Goal: Task Accomplishment & Management: Complete application form

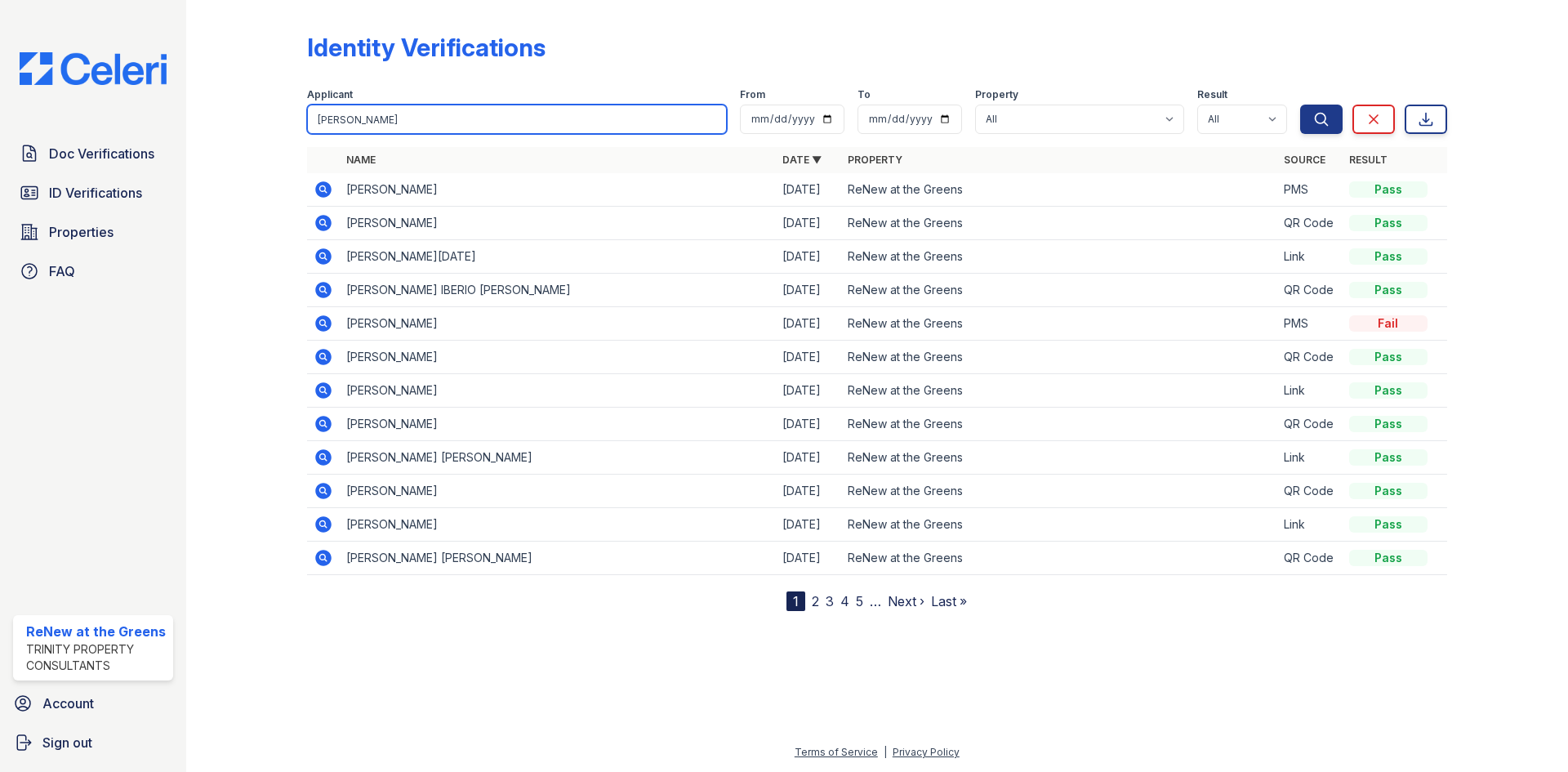
click at [433, 128] on input "[PERSON_NAME]" at bounding box center [517, 119] width 420 height 29
click at [433, 128] on input "search" at bounding box center [517, 119] width 420 height 29
type input "jenny"
click at [1300, 105] on button "Search" at bounding box center [1321, 119] width 42 height 29
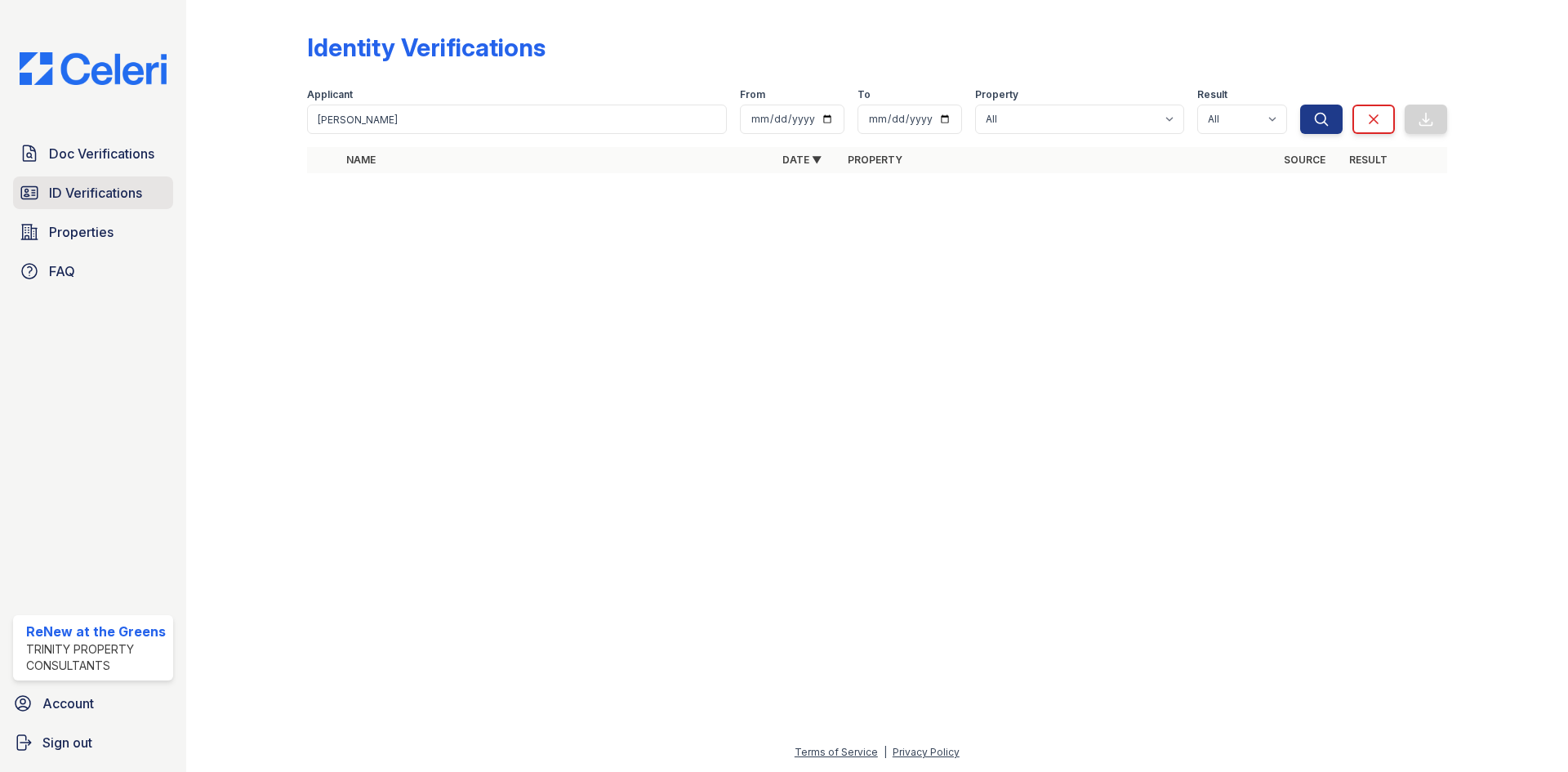
click at [15, 196] on link "ID Verifications" at bounding box center [93, 192] width 160 height 33
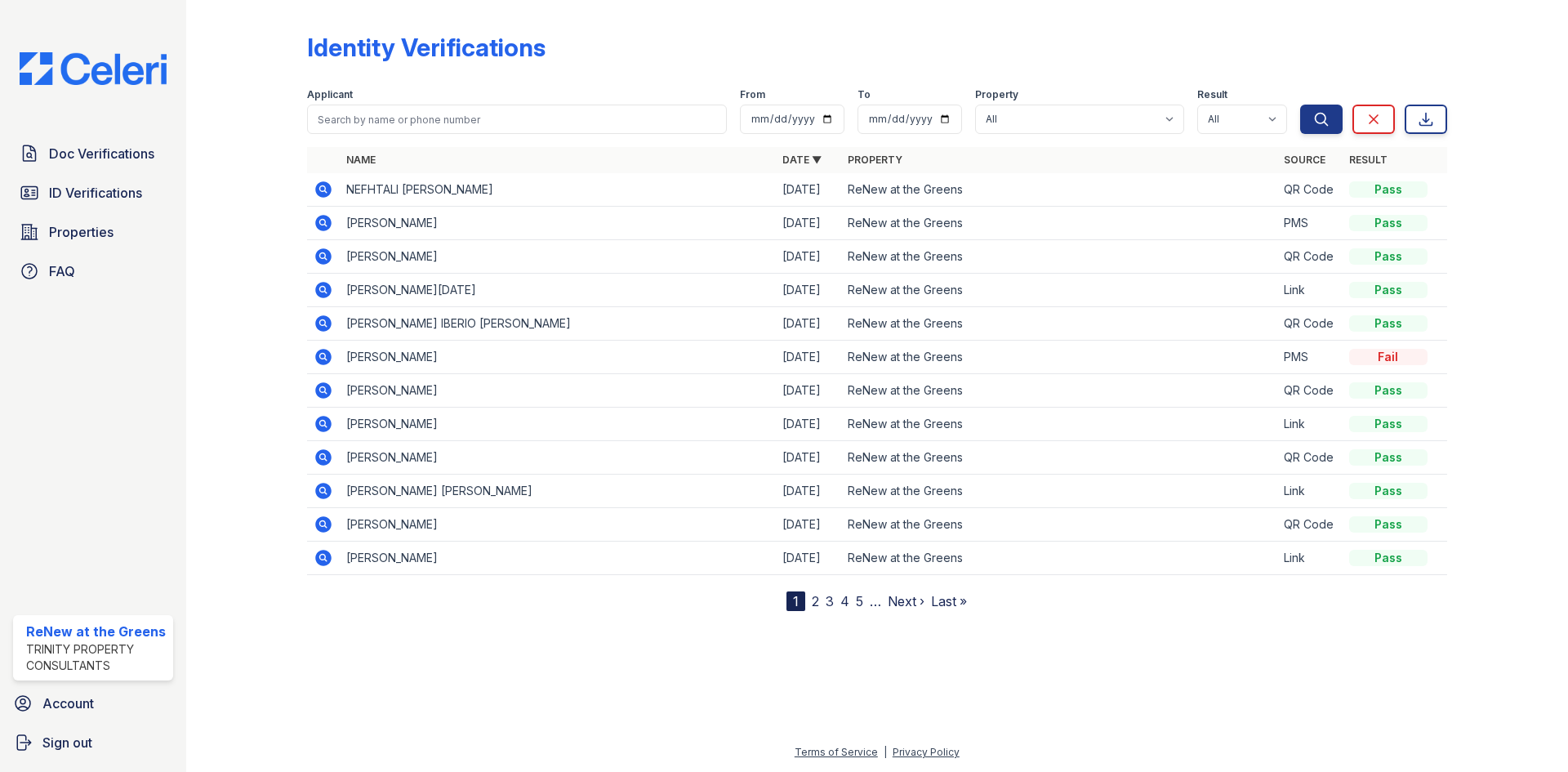
click at [315, 192] on icon at bounding box center [323, 189] width 19 height 19
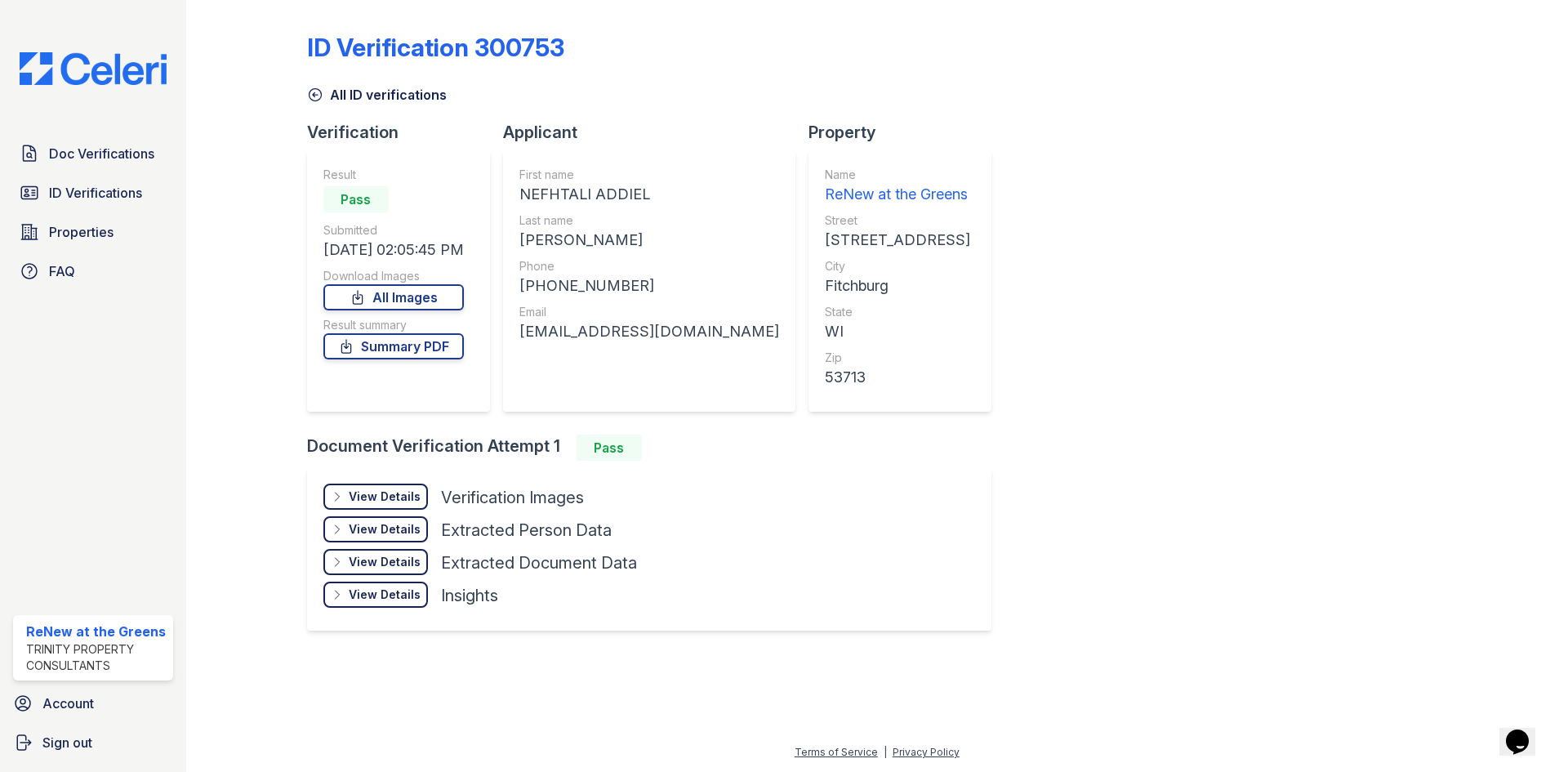
click at [317, 95] on icon at bounding box center [315, 95] width 12 height 12
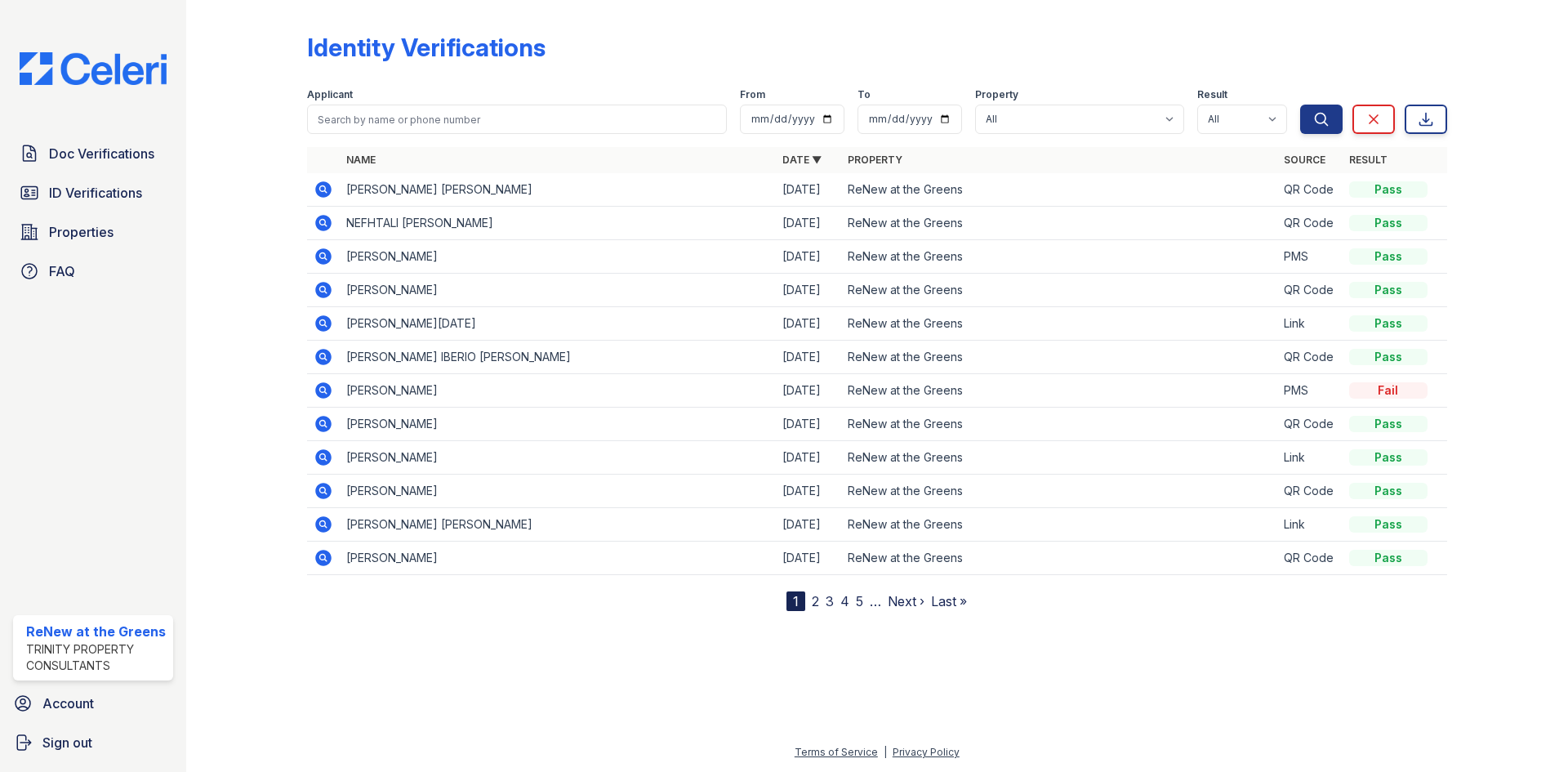
click at [283, 130] on div at bounding box center [260, 308] width 95 height 604
click at [100, 158] on span "Doc Verifications" at bounding box center [102, 153] width 106 height 19
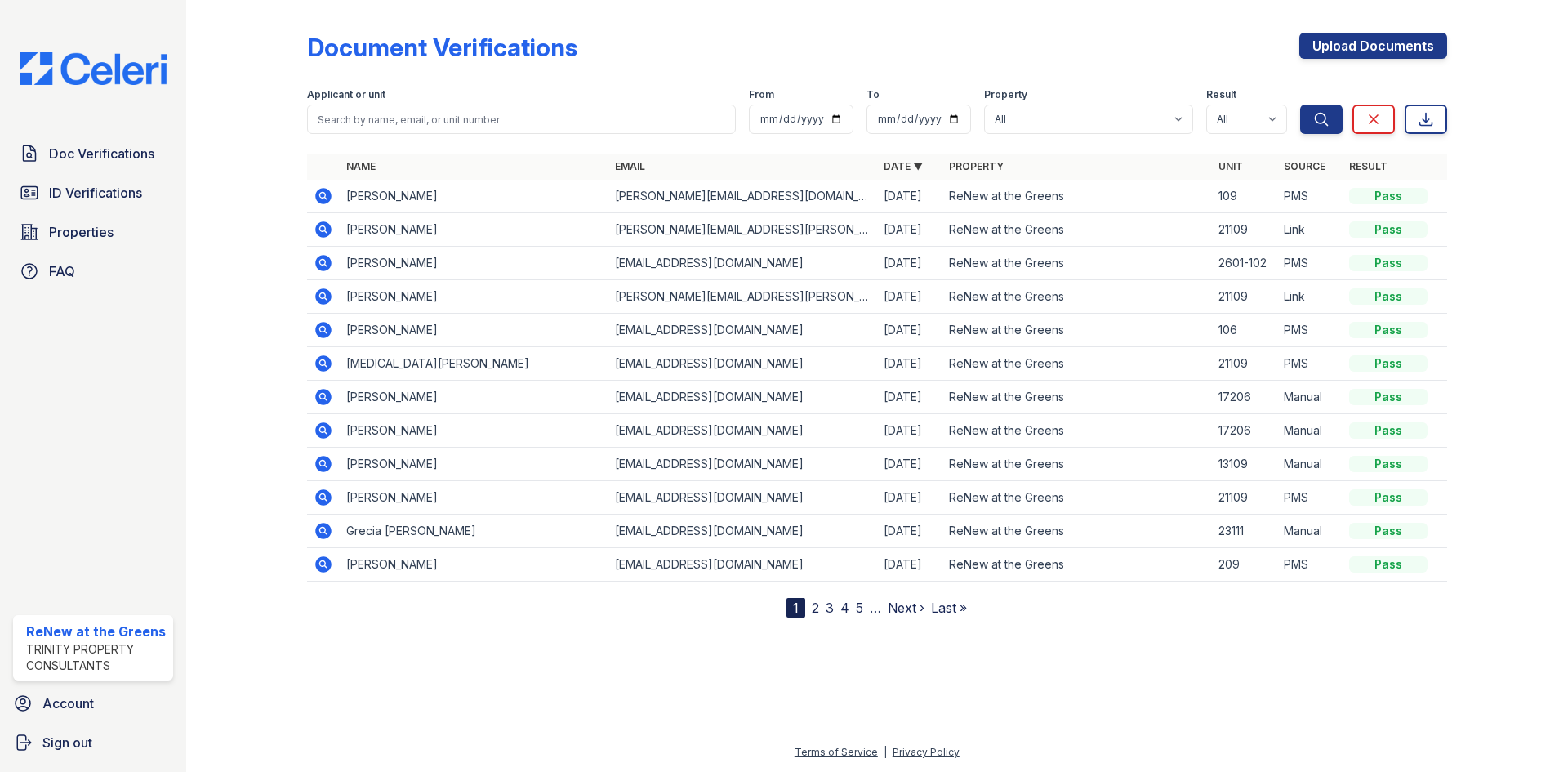
click at [322, 328] on icon at bounding box center [322, 328] width 4 height 4
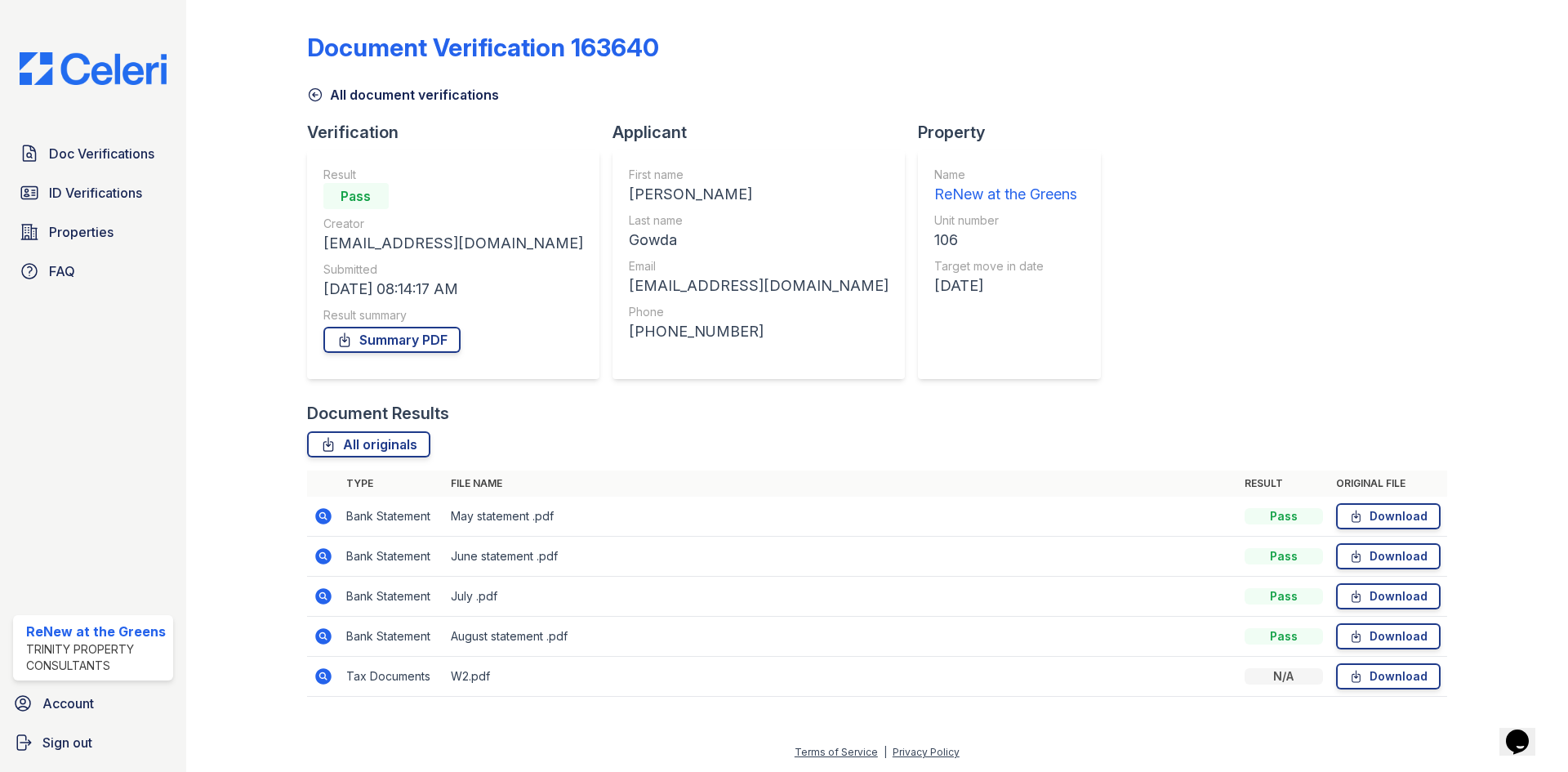
click at [319, 665] on td at bounding box center [323, 676] width 33 height 40
click at [319, 672] on icon at bounding box center [323, 676] width 17 height 17
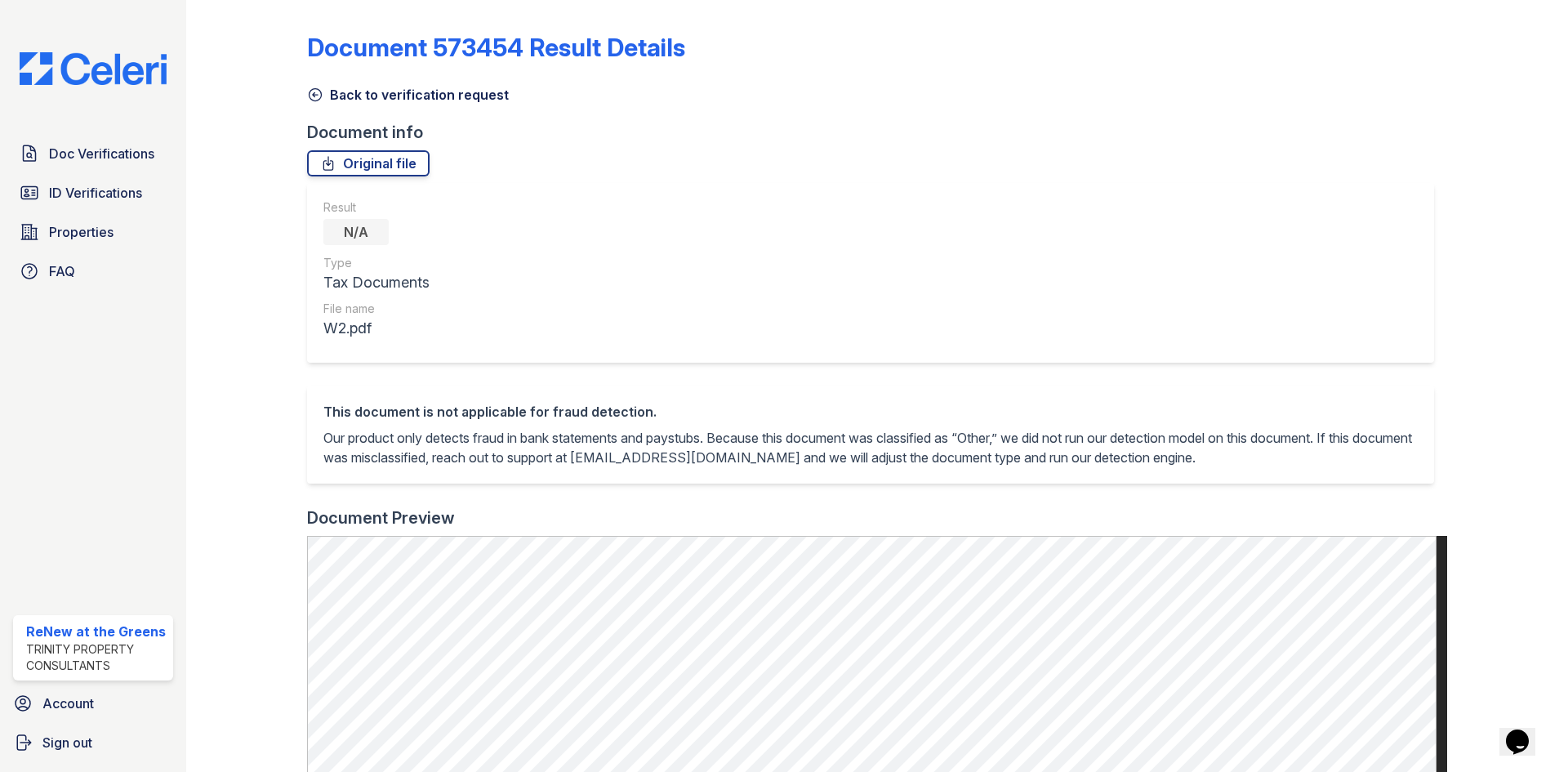
click at [366, 88] on link "Back to verification request" at bounding box center [408, 94] width 202 height 19
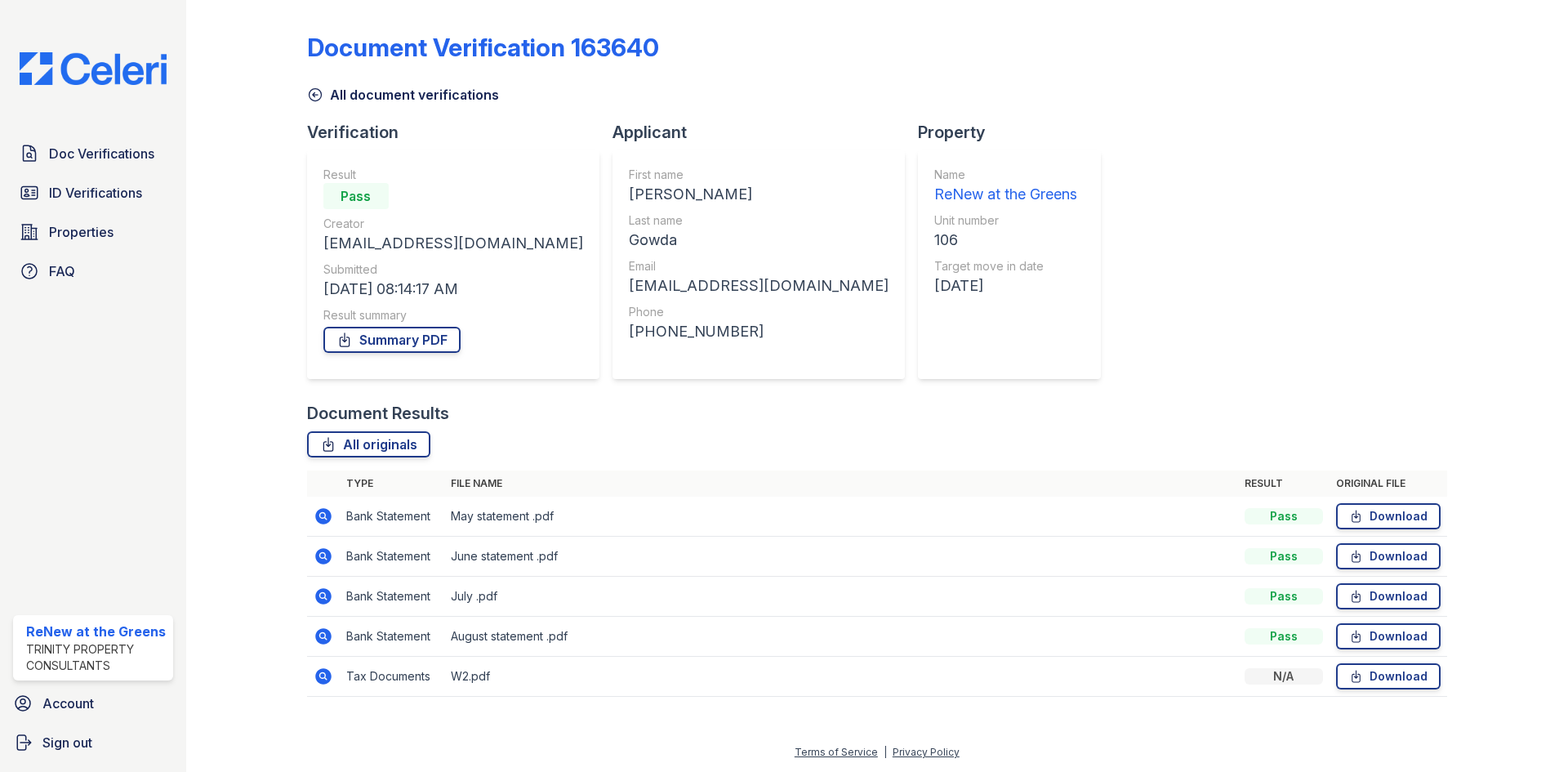
click at [322, 509] on icon at bounding box center [323, 516] width 17 height 17
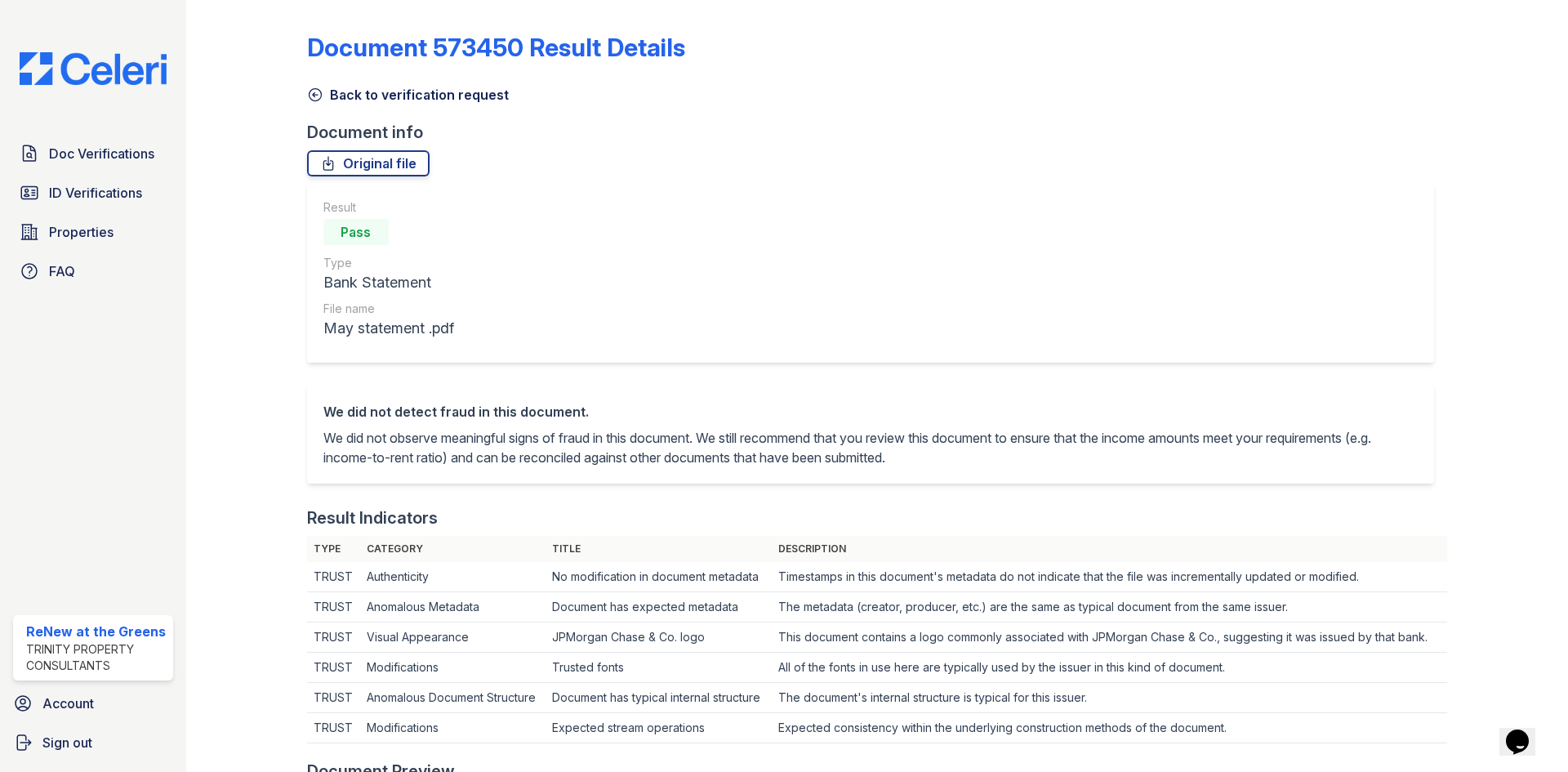
click at [331, 102] on link "Back to verification request" at bounding box center [408, 94] width 202 height 19
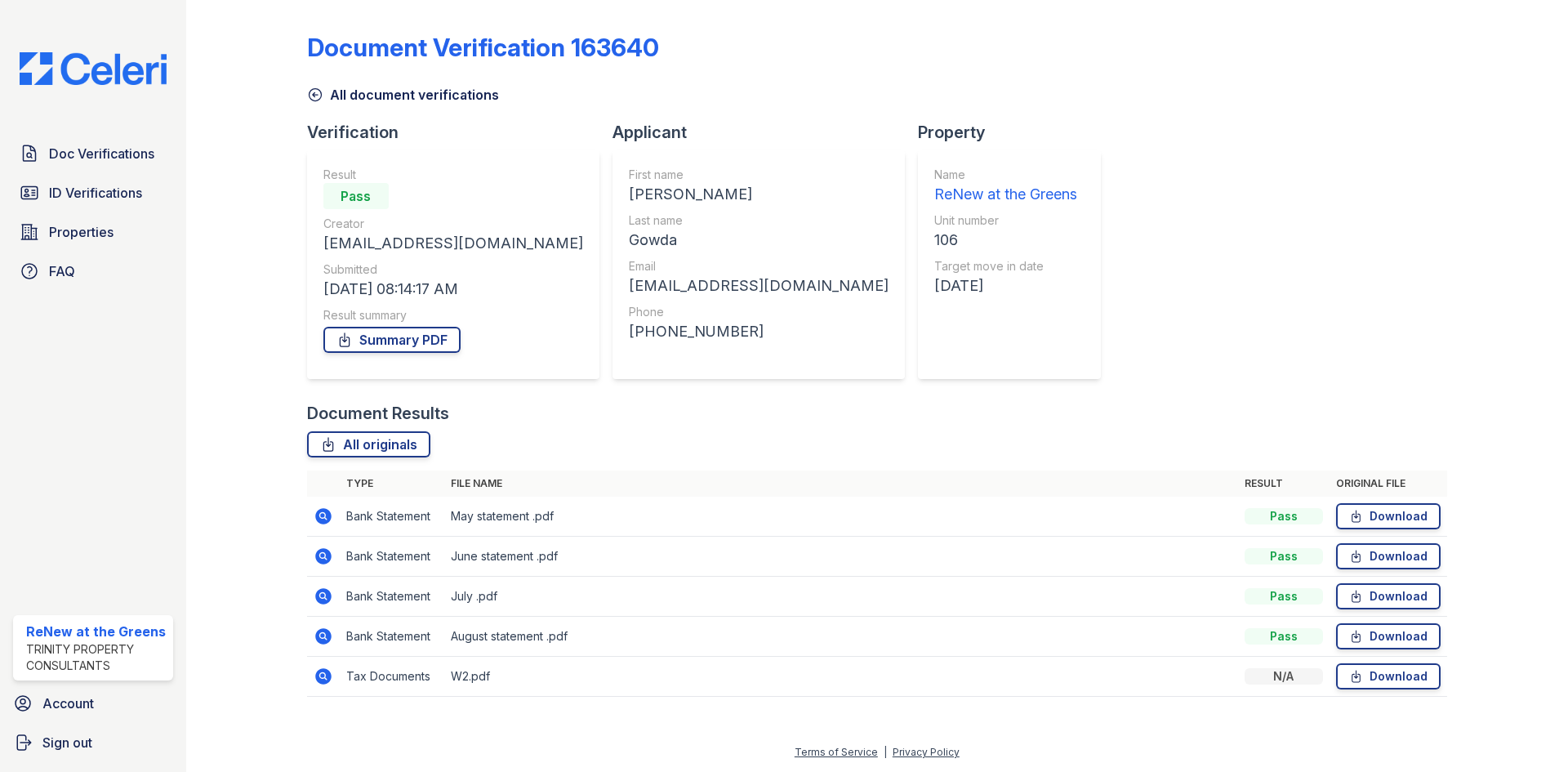
click at [331, 102] on link "All document verifications" at bounding box center [403, 94] width 192 height 19
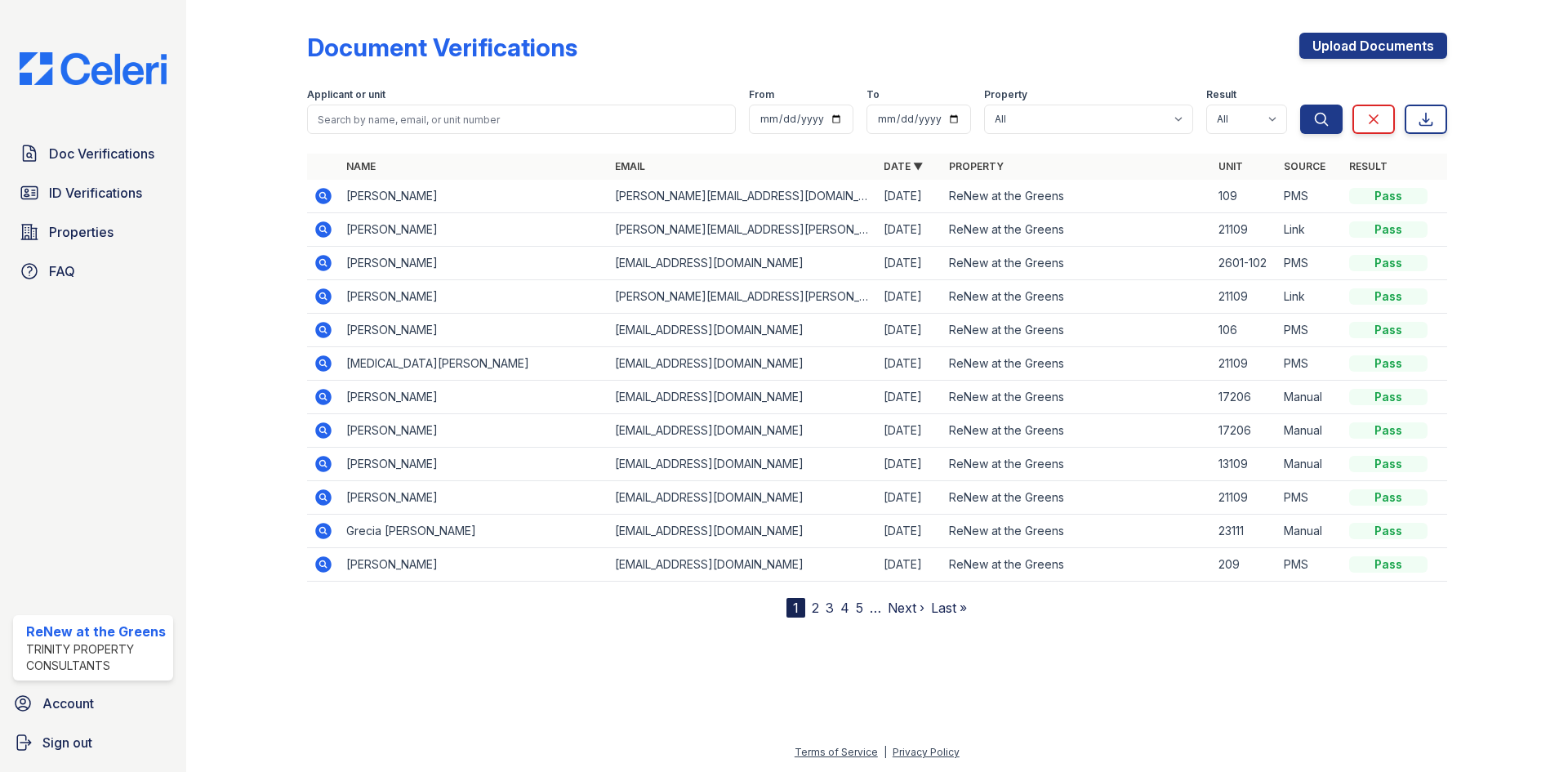
click at [320, 198] on icon at bounding box center [323, 195] width 17 height 17
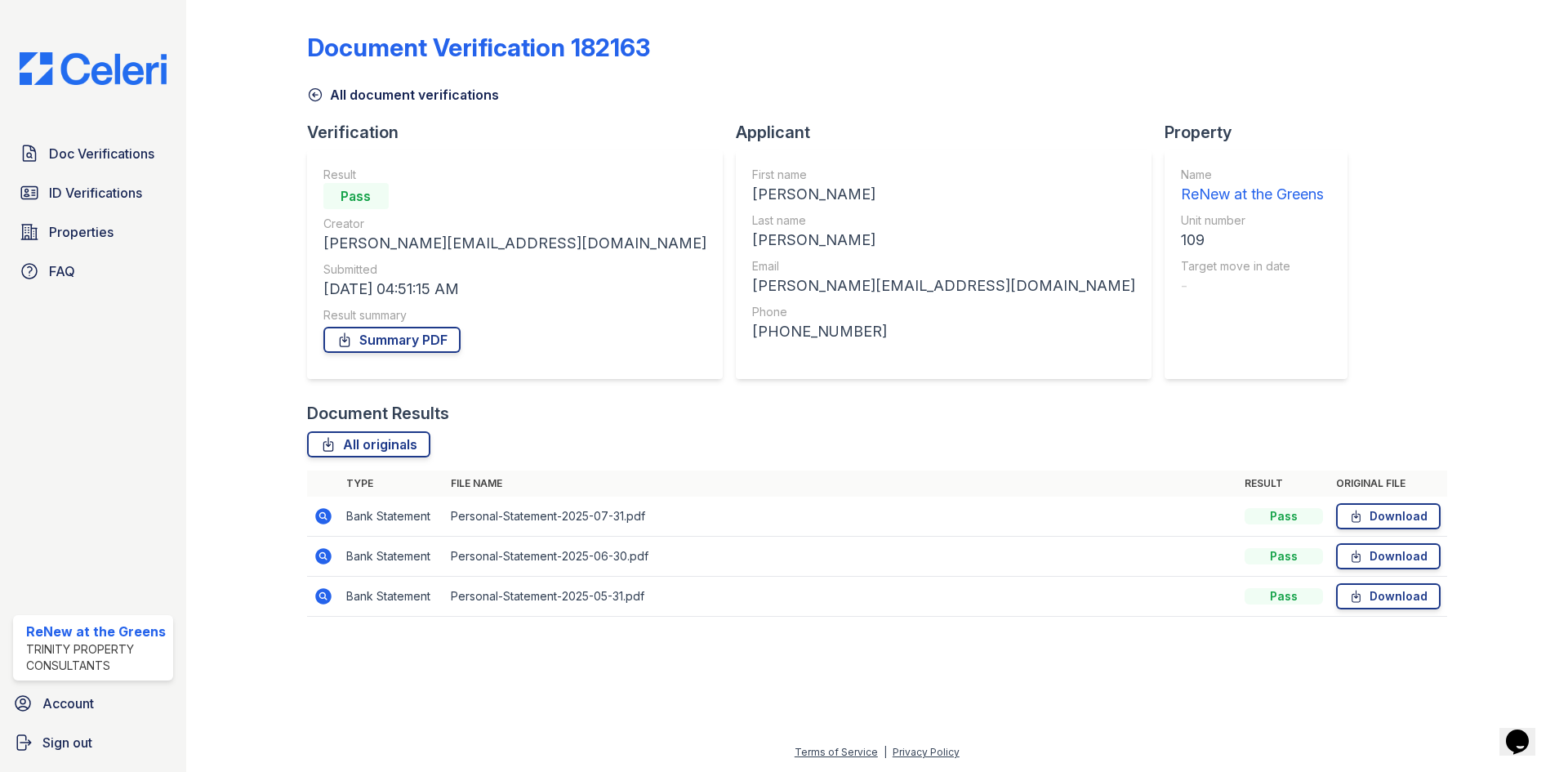
click at [403, 100] on link "All document verifications" at bounding box center [403, 94] width 192 height 19
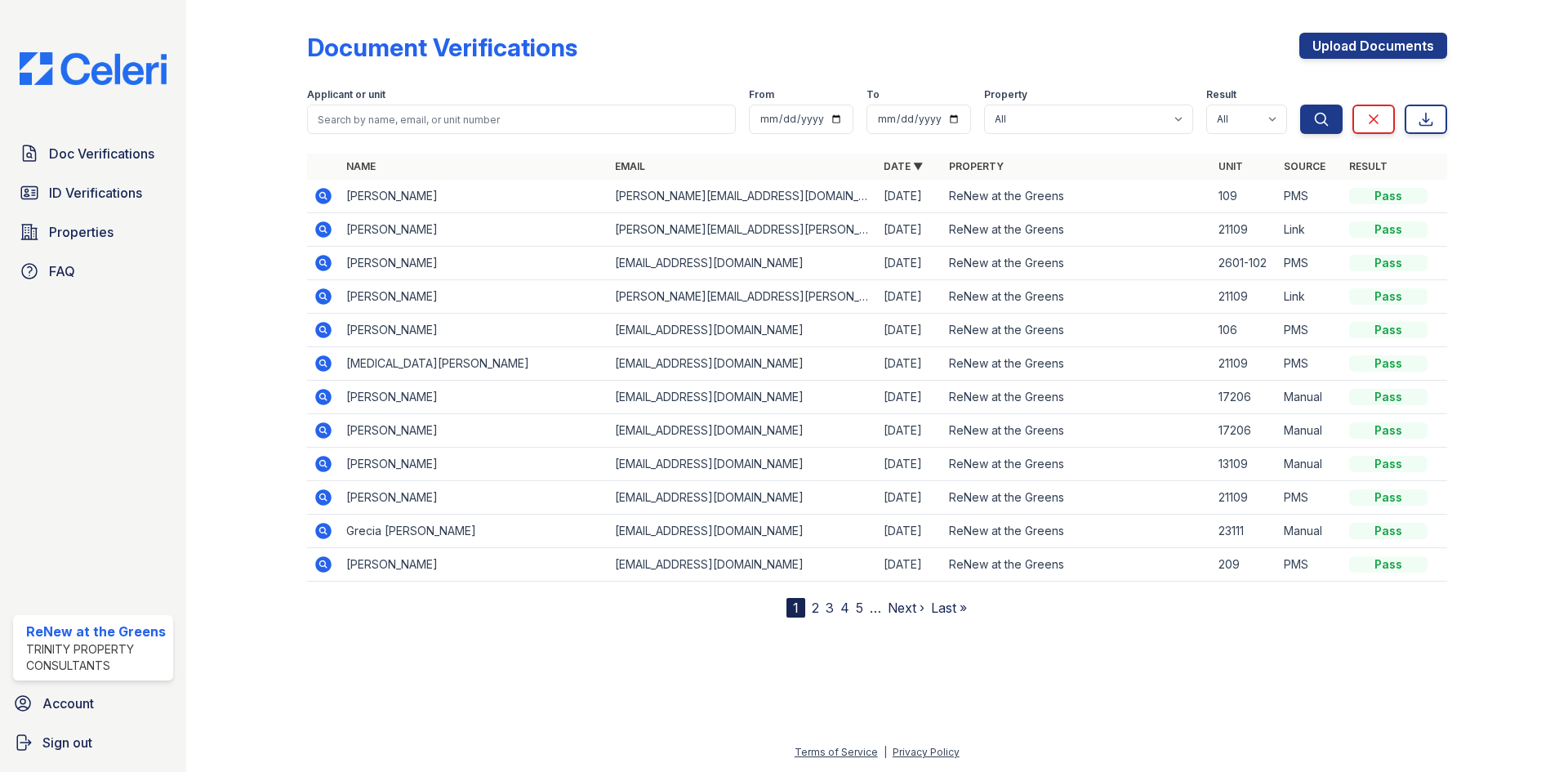
click at [314, 232] on icon at bounding box center [323, 230] width 19 height 19
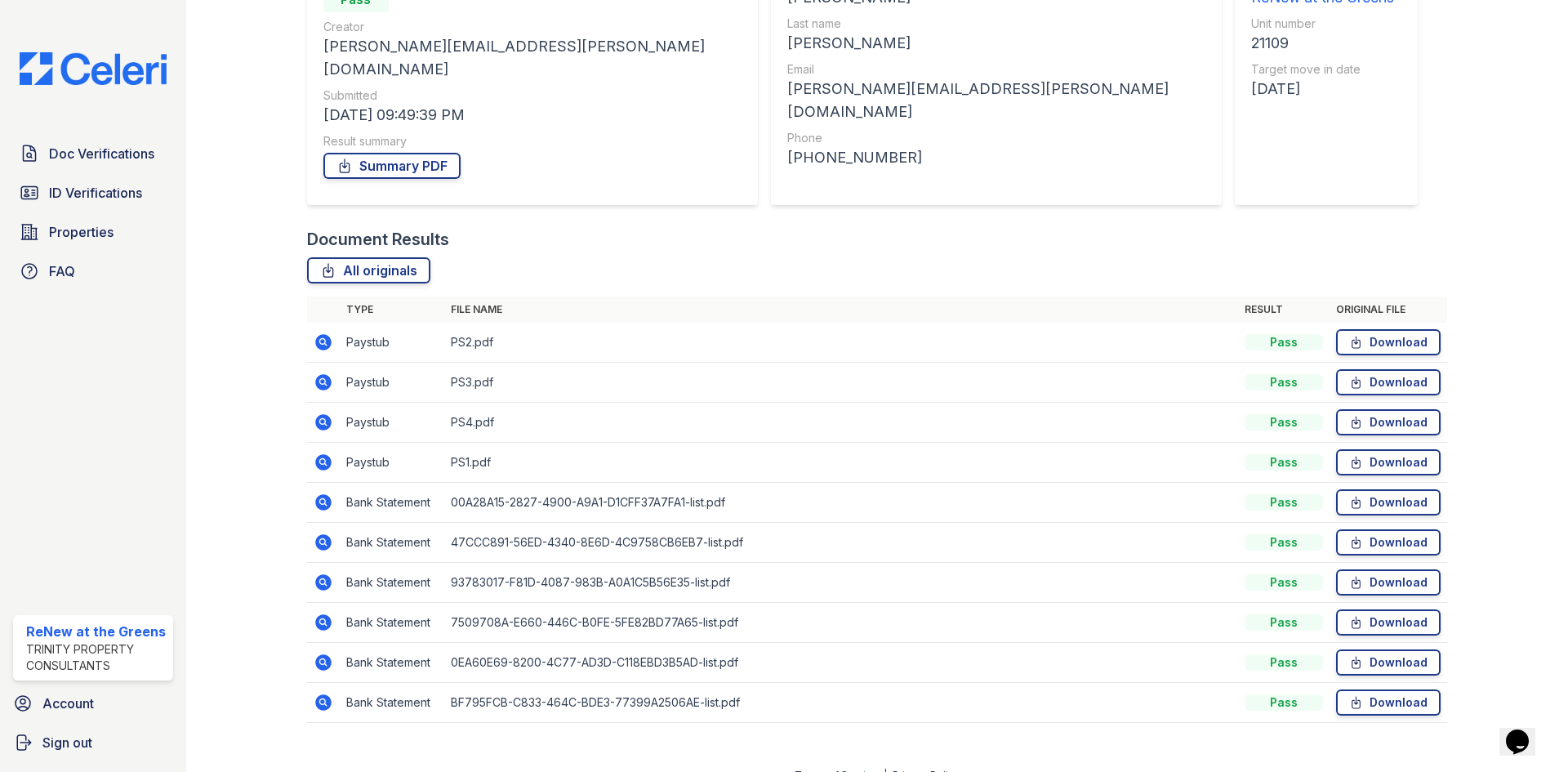
click at [320, 494] on icon at bounding box center [323, 502] width 17 height 17
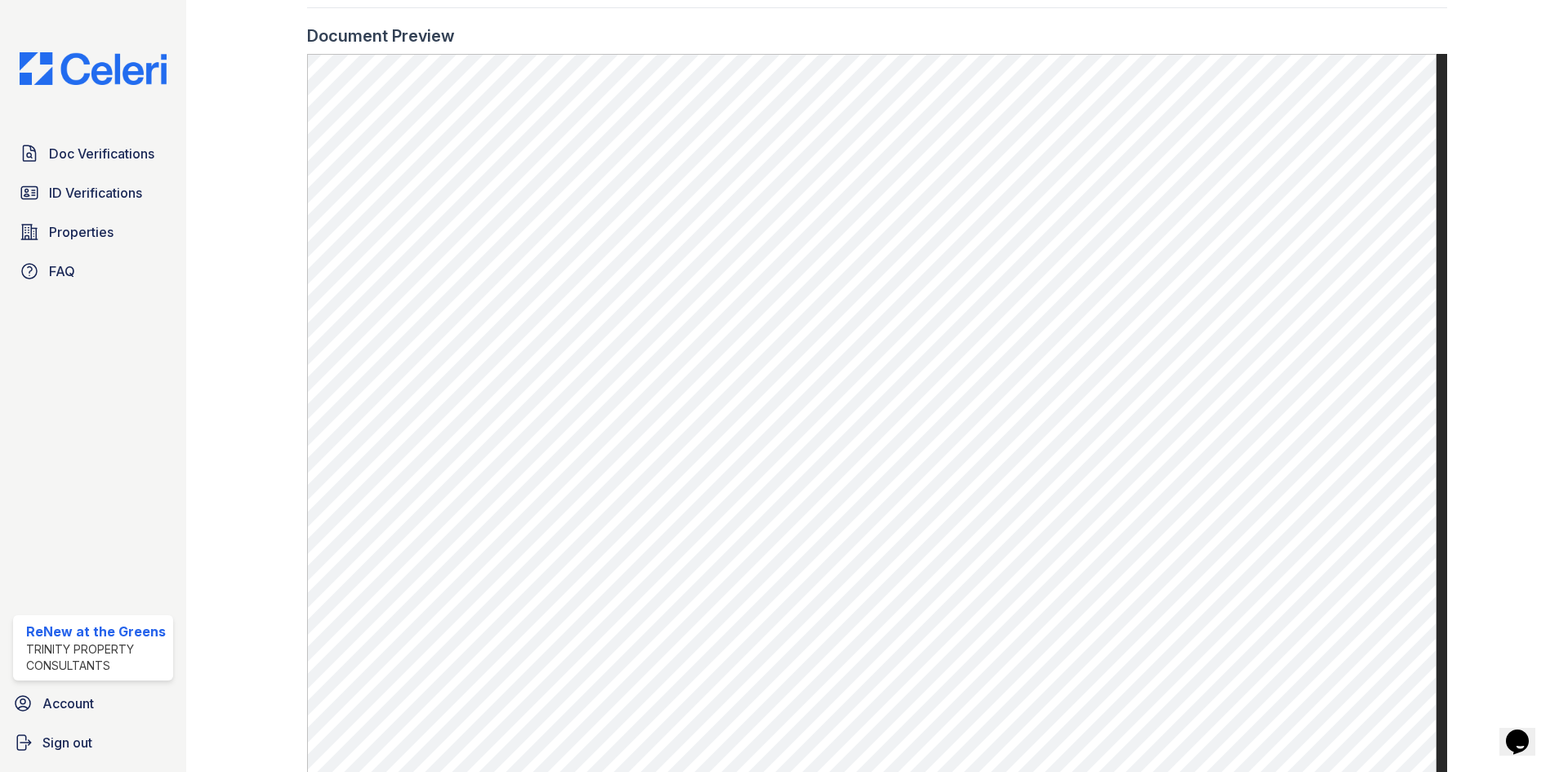
scroll to position [844, 0]
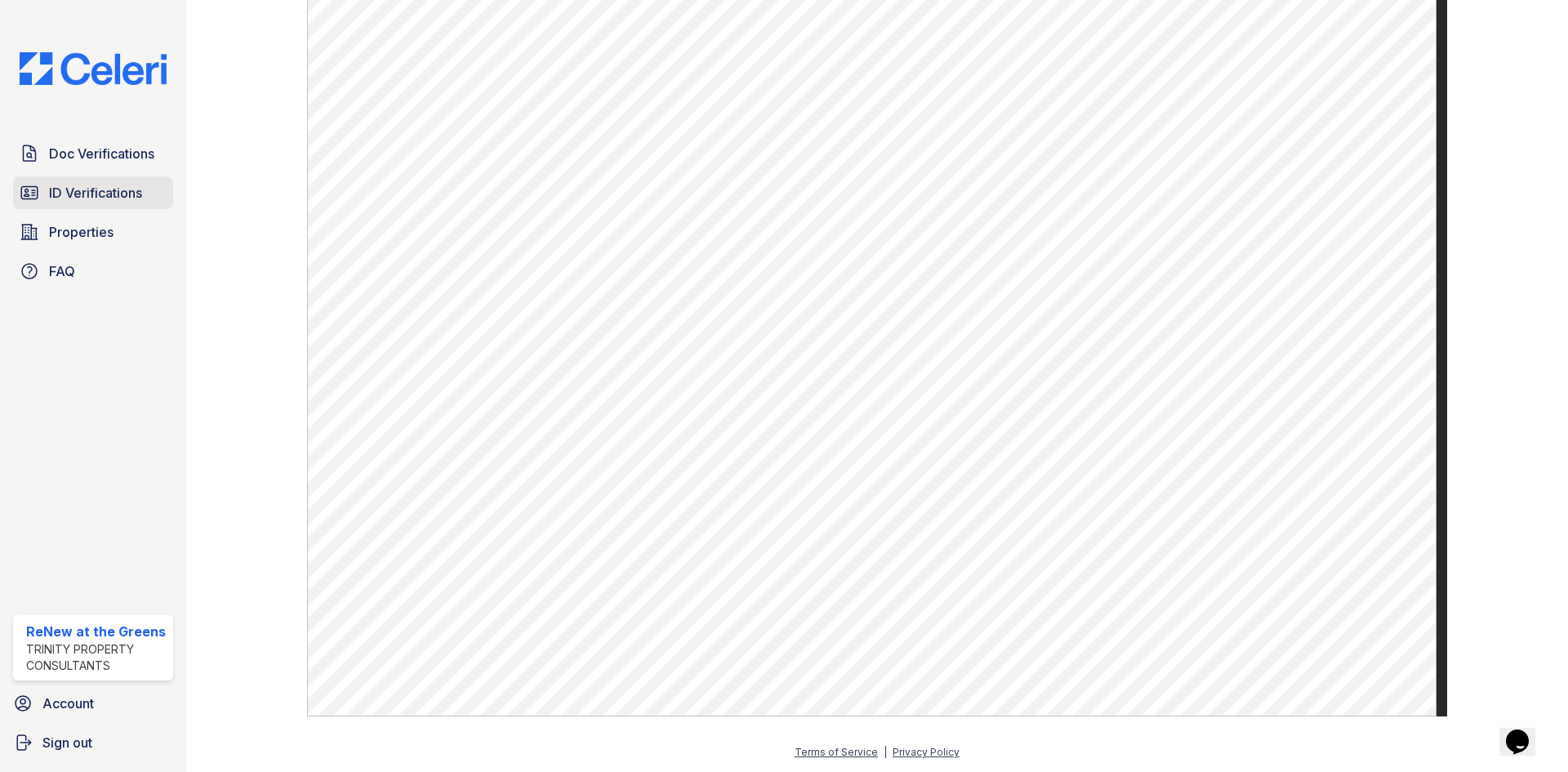
click at [133, 190] on span "ID Verifications" at bounding box center [96, 193] width 93 height 19
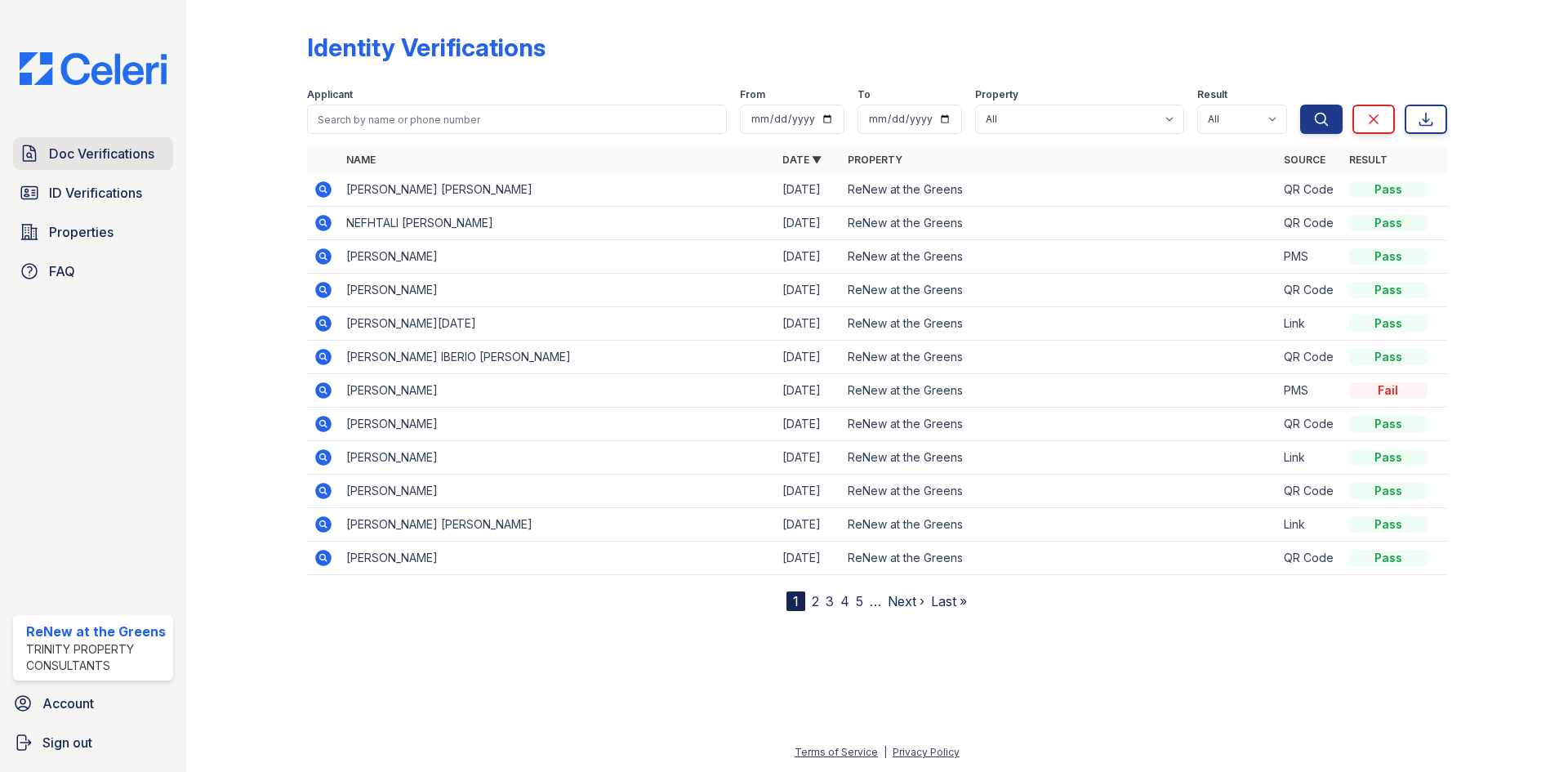
click at [145, 152] on span "Doc Verifications" at bounding box center [102, 153] width 106 height 19
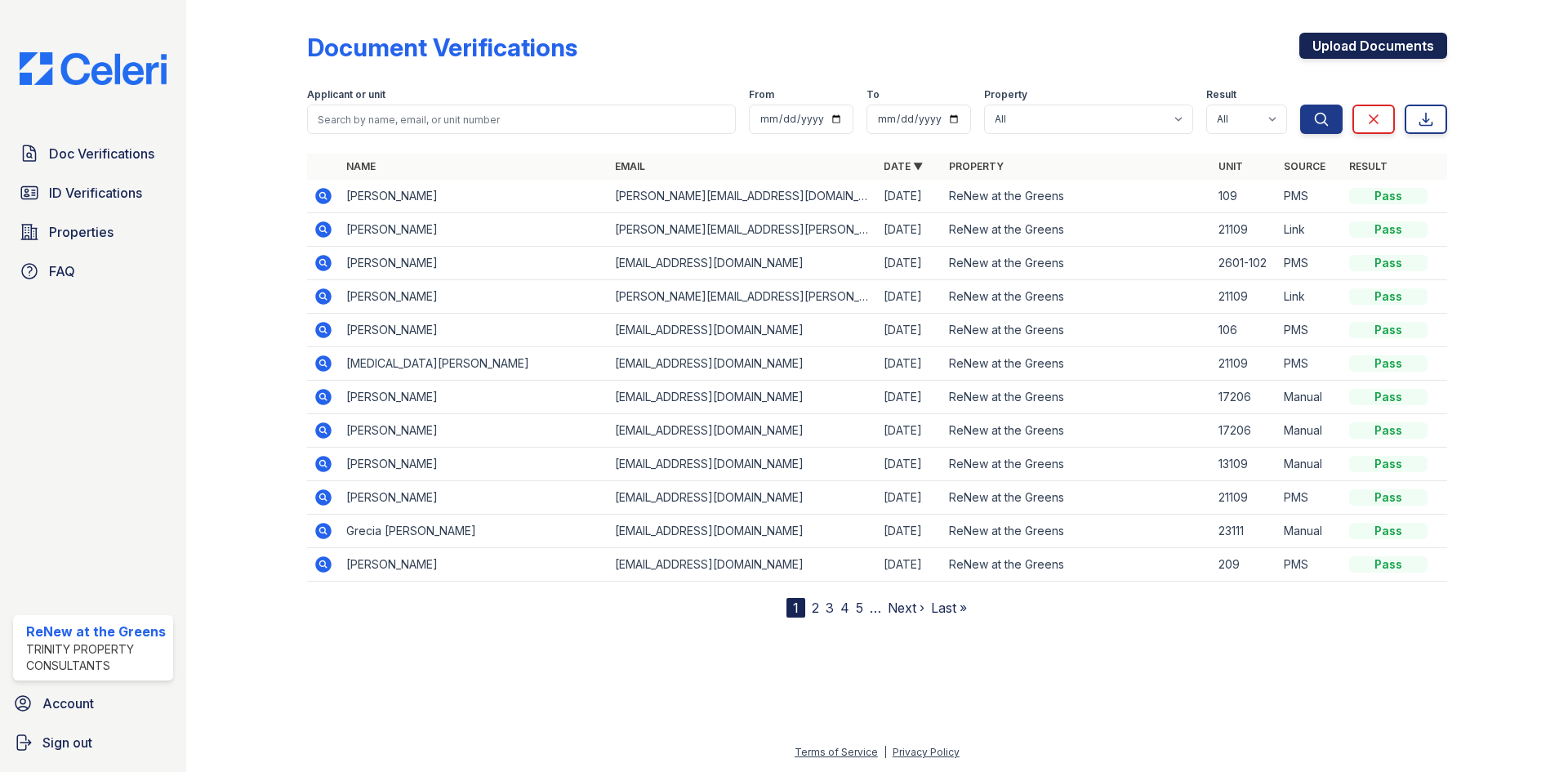
click at [1343, 48] on link "Upload Documents" at bounding box center [1373, 46] width 148 height 26
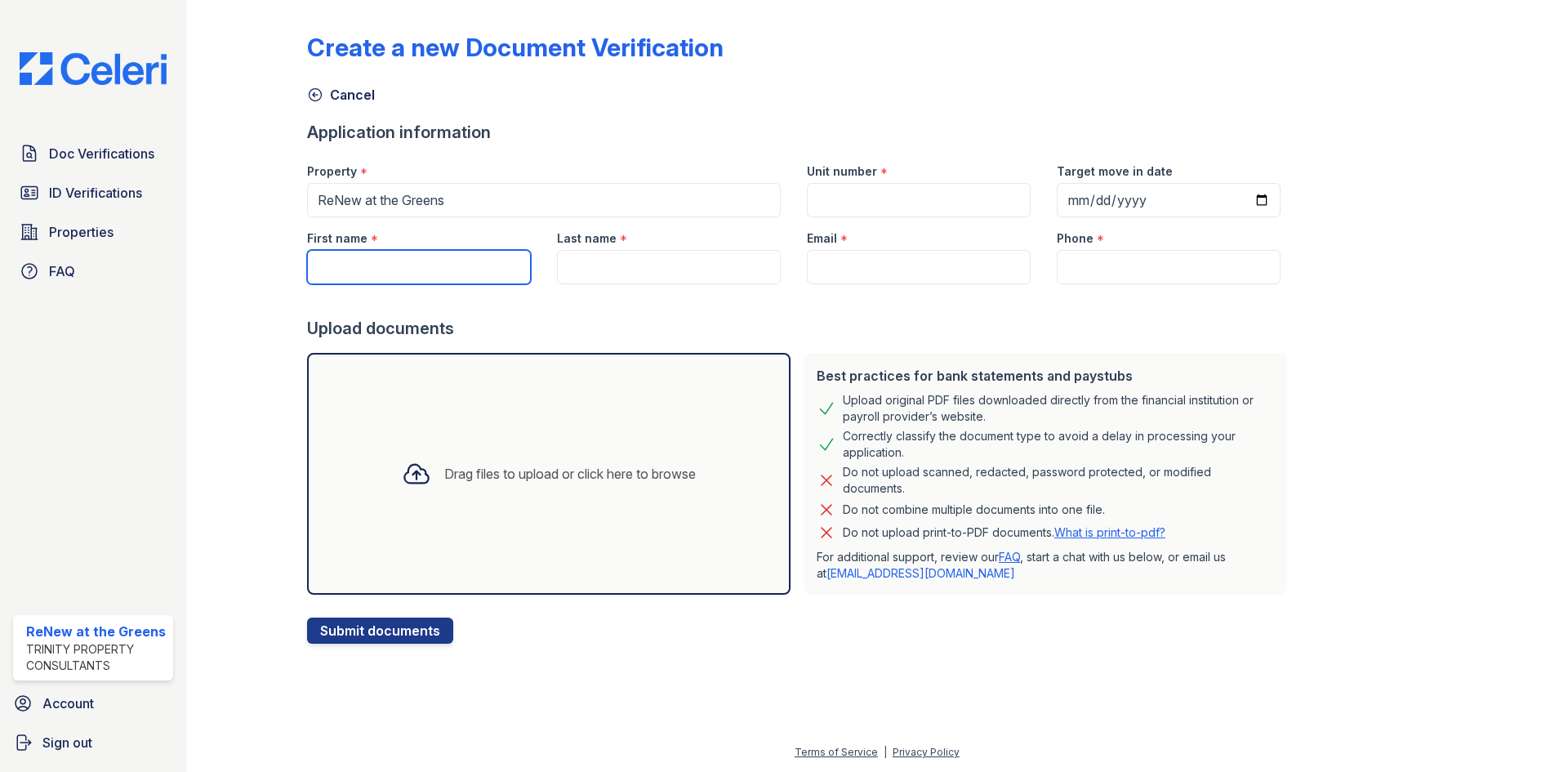
click at [495, 261] on input "First name" at bounding box center [419, 267] width 224 height 34
click at [600, 373] on div "Drag files to upload or click here to browse" at bounding box center [548, 474] width 483 height 242
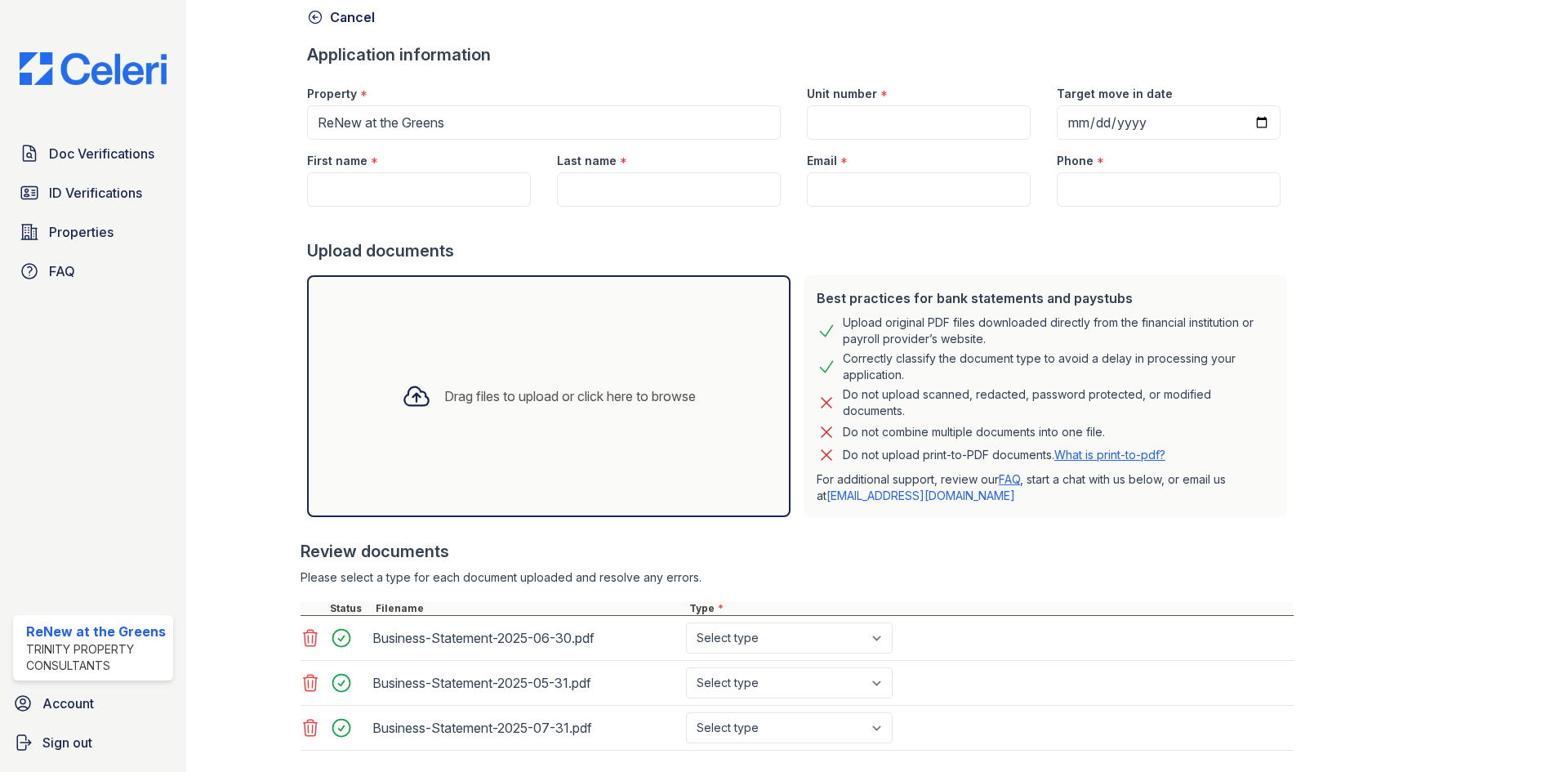
scroll to position [171, 0]
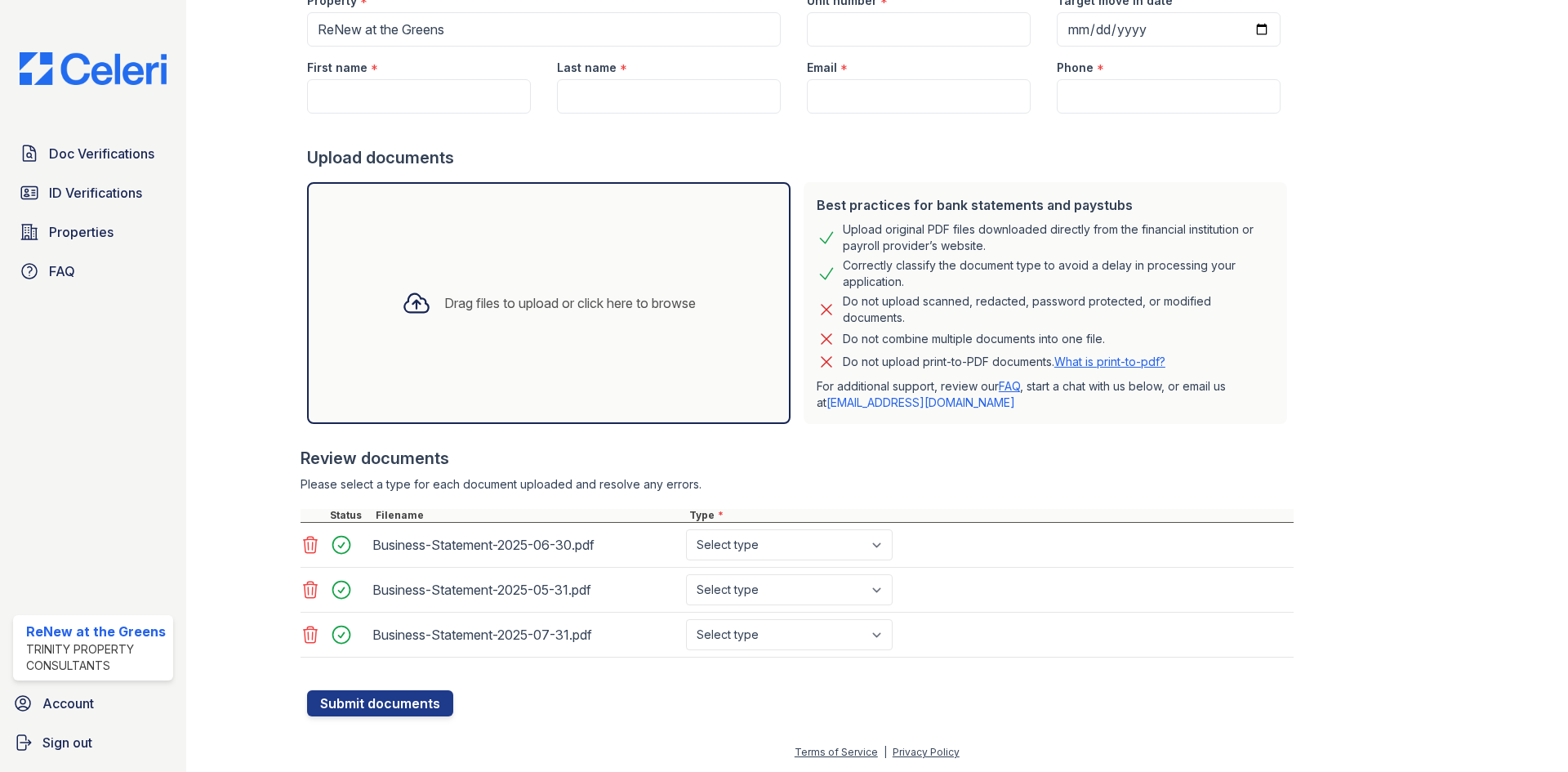
click at [630, 276] on div "Drag files to upload or click here to browse" at bounding box center [549, 303] width 320 height 55
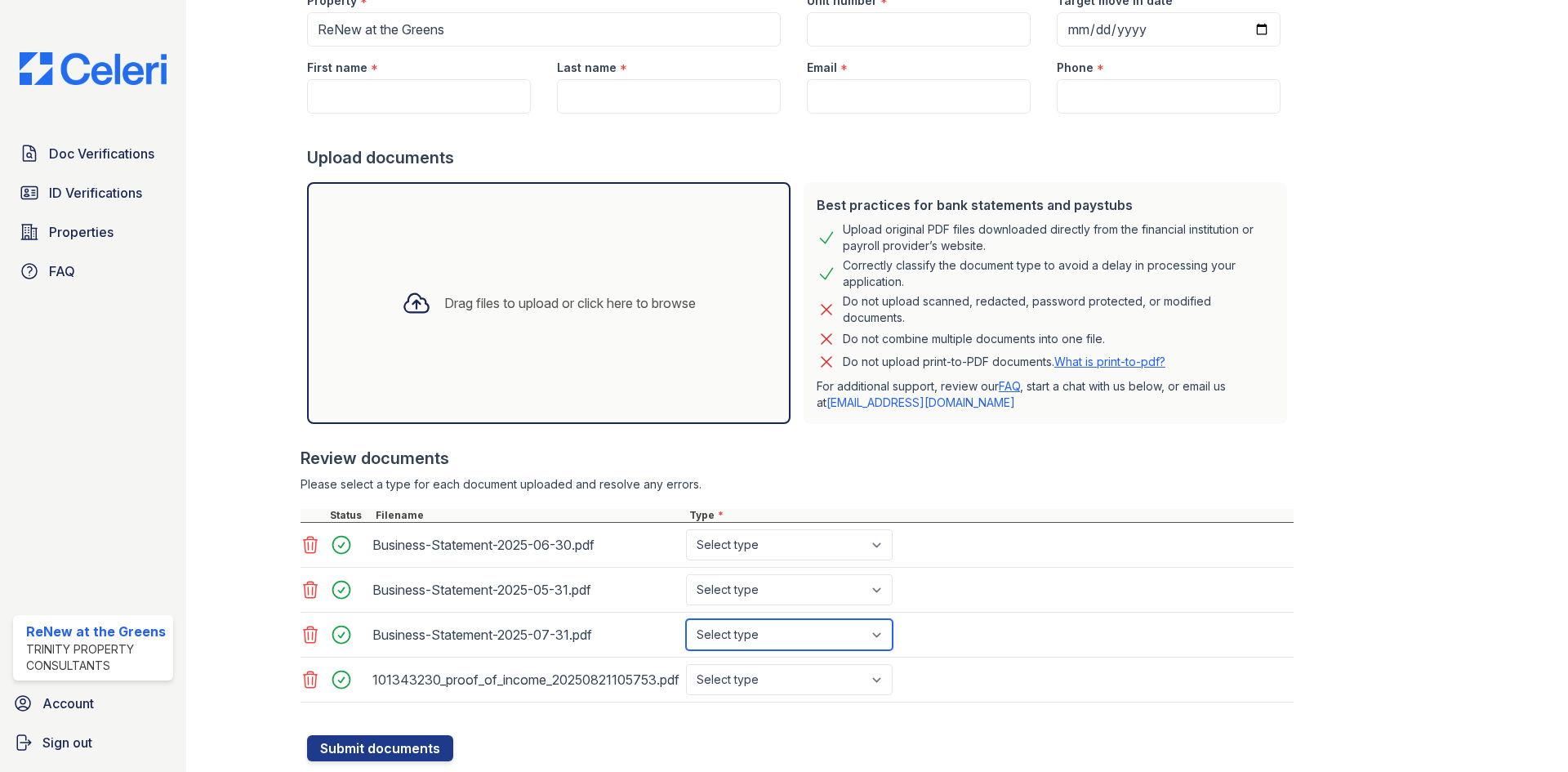
click at [747, 639] on select "Select type Paystub Bank Statement Offer Letter Tax Documents Benefit Award Let…" at bounding box center [789, 634] width 207 height 31
select select "bank_statement"
click at [686, 619] on select "Select type Paystub Bank Statement Offer Letter Tax Documents Benefit Award Let…" at bounding box center [789, 634] width 207 height 31
click at [747, 595] on select "Select type Paystub Bank Statement Offer Letter Tax Documents Benefit Award Let…" at bounding box center [789, 589] width 207 height 31
select select "bank_statement"
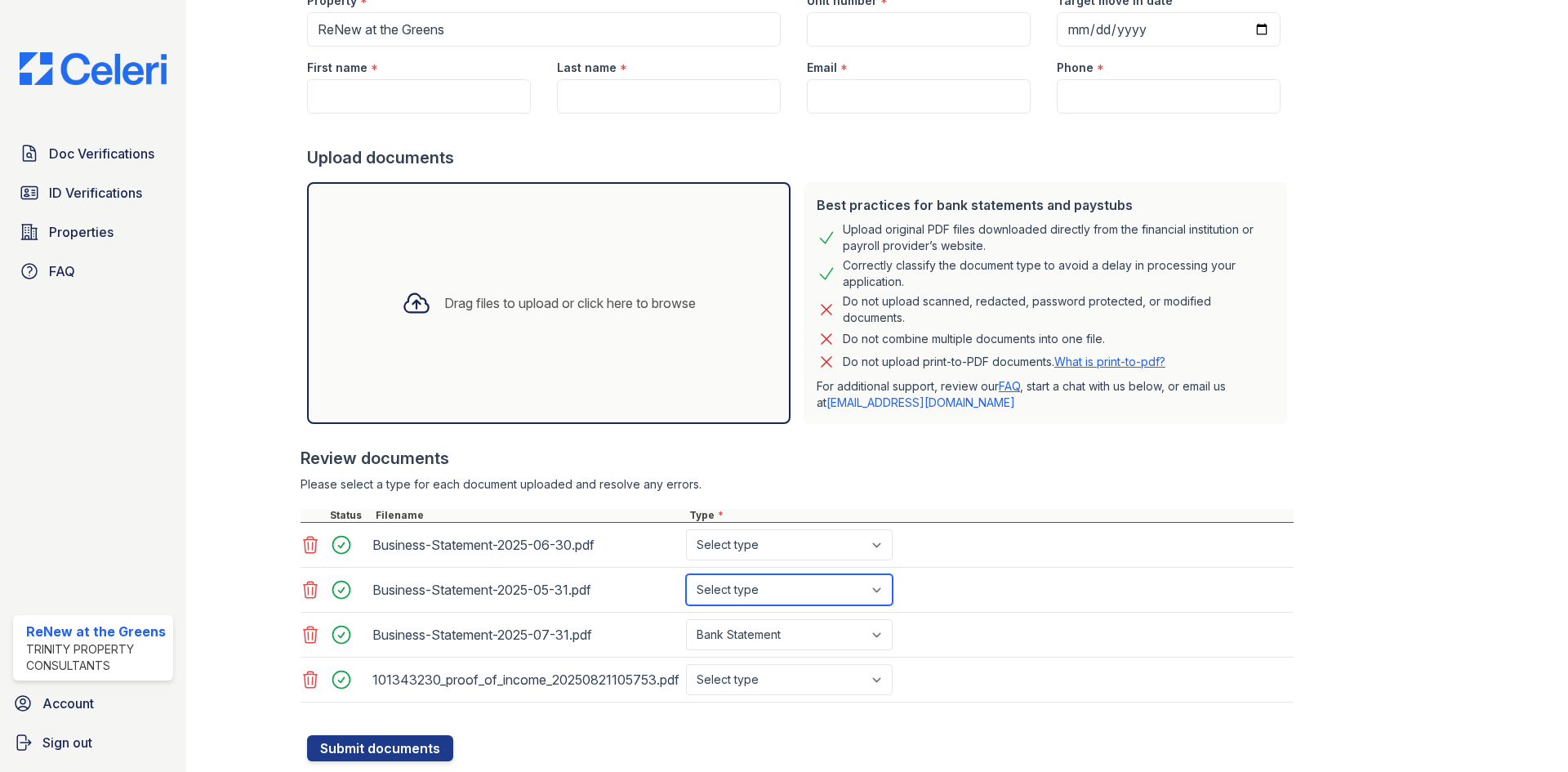
click at [686, 574] on select "Select type Paystub Bank Statement Offer Letter Tax Documents Benefit Award Let…" at bounding box center [789, 589] width 207 height 31
click at [744, 547] on select "Select type Paystub Bank Statement Offer Letter Tax Documents Benefit Award Let…" at bounding box center [789, 544] width 207 height 31
select select "bank_statement"
click at [686, 529] on select "Select type Paystub Bank Statement Offer Letter Tax Documents Benefit Award Let…" at bounding box center [789, 544] width 207 height 31
click at [676, 472] on div "Review documents Please select a type for each document uploaded and resolve an…" at bounding box center [797, 574] width 993 height 288
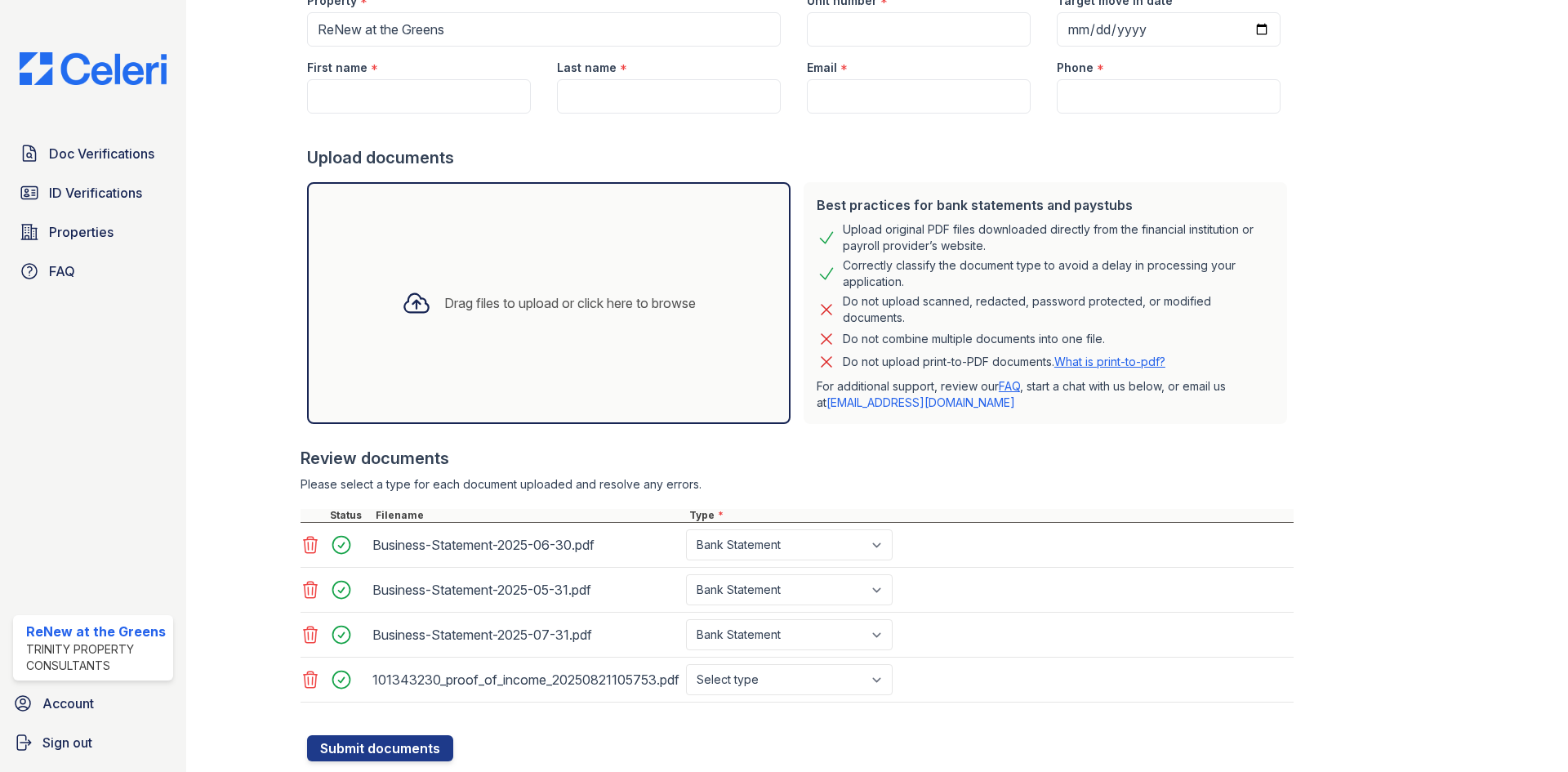
click at [774, 659] on div "101343230_proof_of_income_20250821105753.pdf Select type Paystub Bank Statement…" at bounding box center [797, 680] width 993 height 45
click at [777, 667] on select "Select type Paystub Bank Statement Offer Letter Tax Documents Benefit Award Let…" at bounding box center [789, 679] width 207 height 31
select select "paystub"
click at [686, 664] on select "Select type Paystub Bank Statement Offer Letter Tax Documents Benefit Award Let…" at bounding box center [789, 679] width 207 height 31
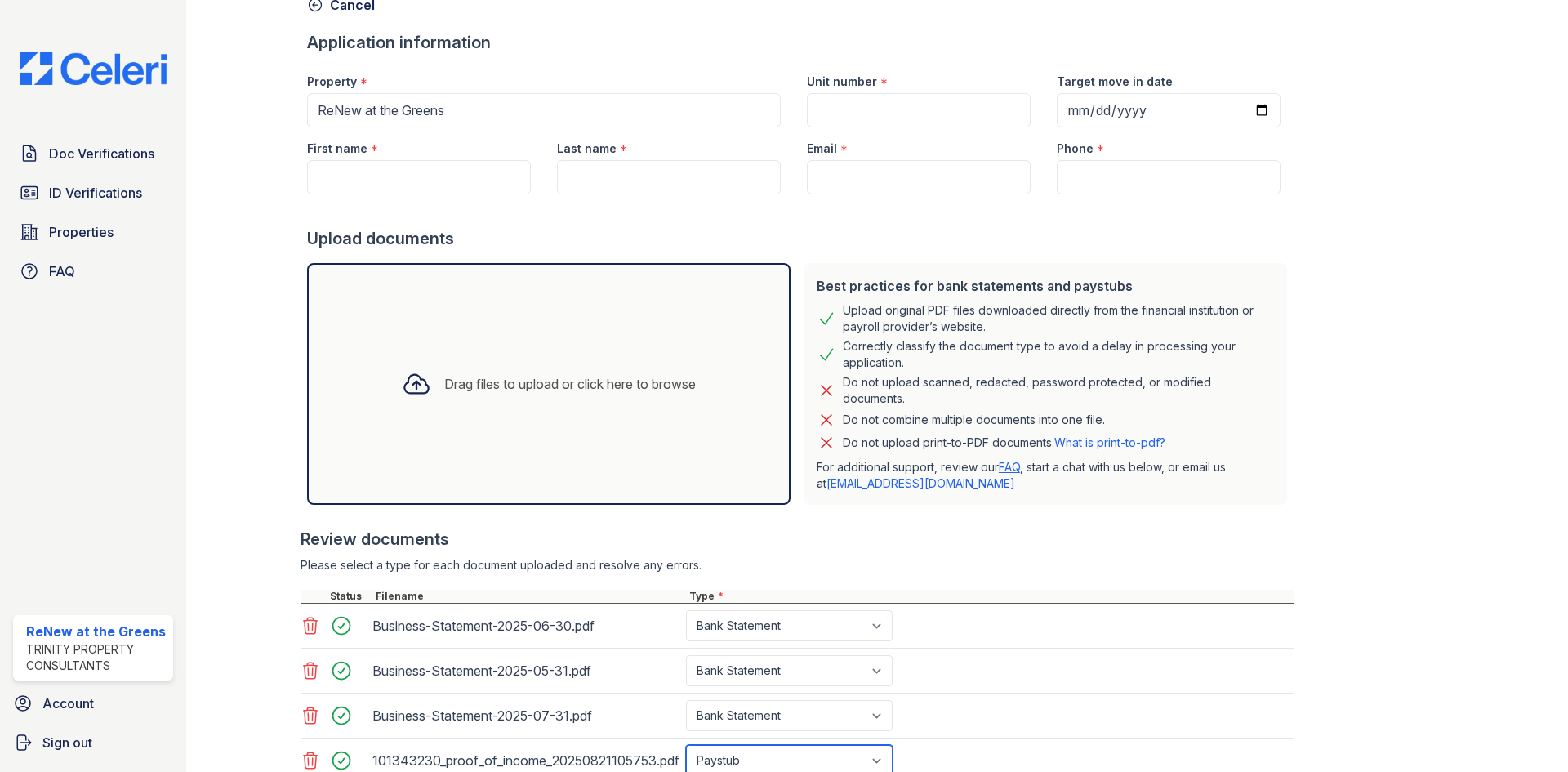
scroll to position [0, 0]
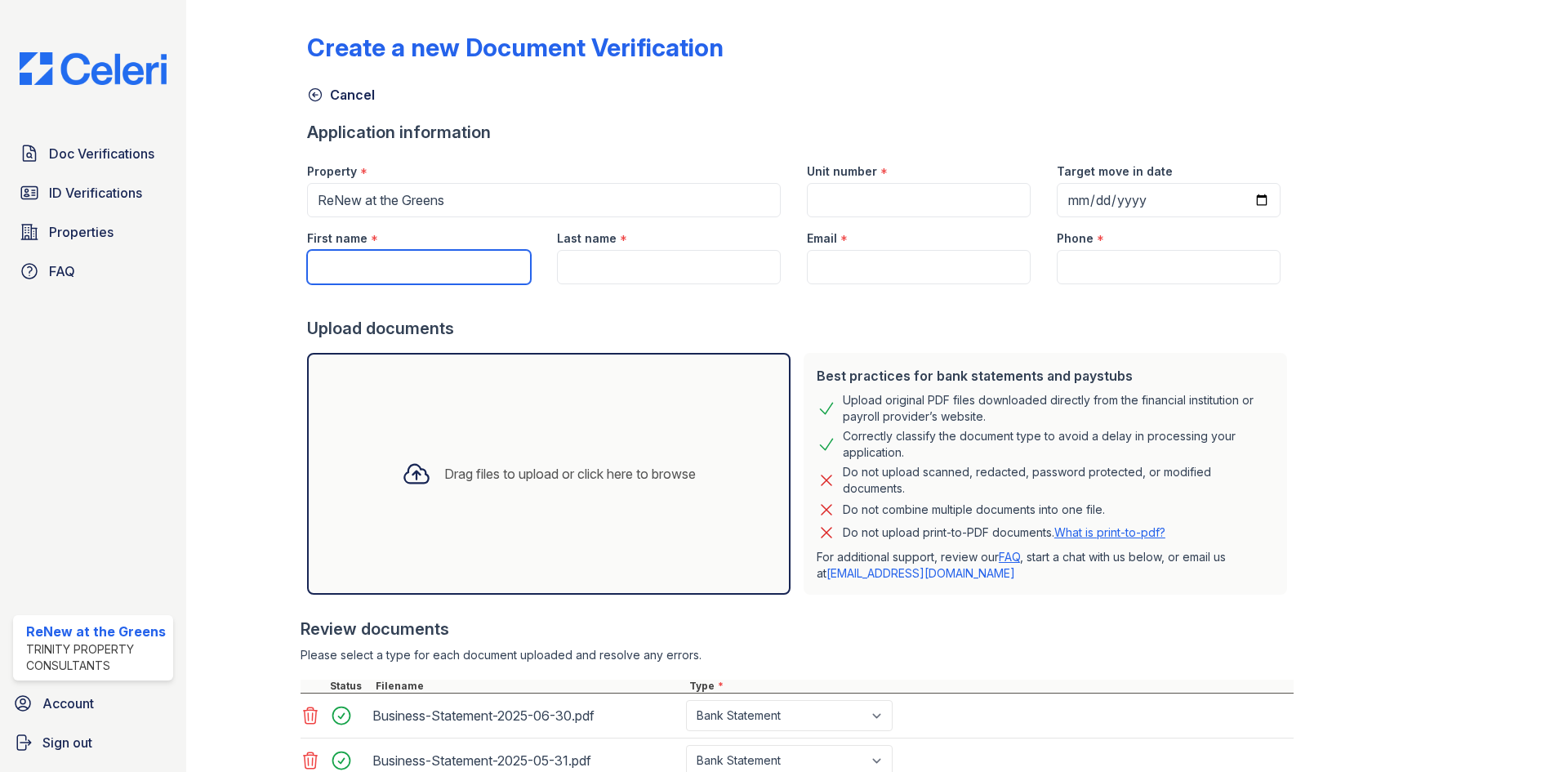
click at [436, 254] on input "First name" at bounding box center [419, 267] width 224 height 34
click at [659, 101] on div "Cancel" at bounding box center [877, 89] width 1140 height 29
click at [884, 197] on input "Unit number" at bounding box center [918, 200] width 224 height 34
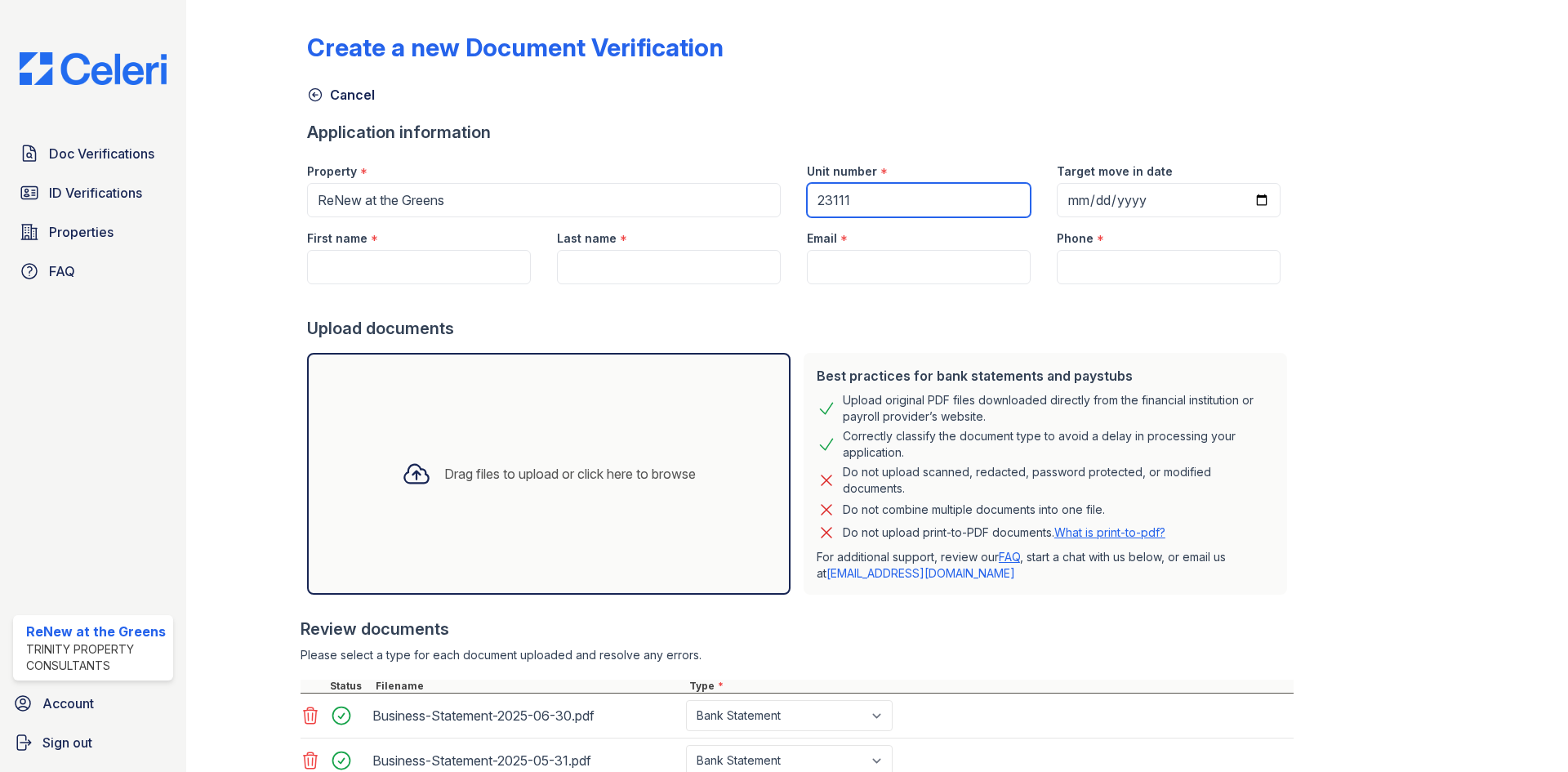
type input "23111"
click at [918, 262] on input "Email" at bounding box center [918, 267] width 224 height 34
click at [488, 277] on input "First name" at bounding box center [419, 267] width 224 height 34
paste input "NEFHTALI"
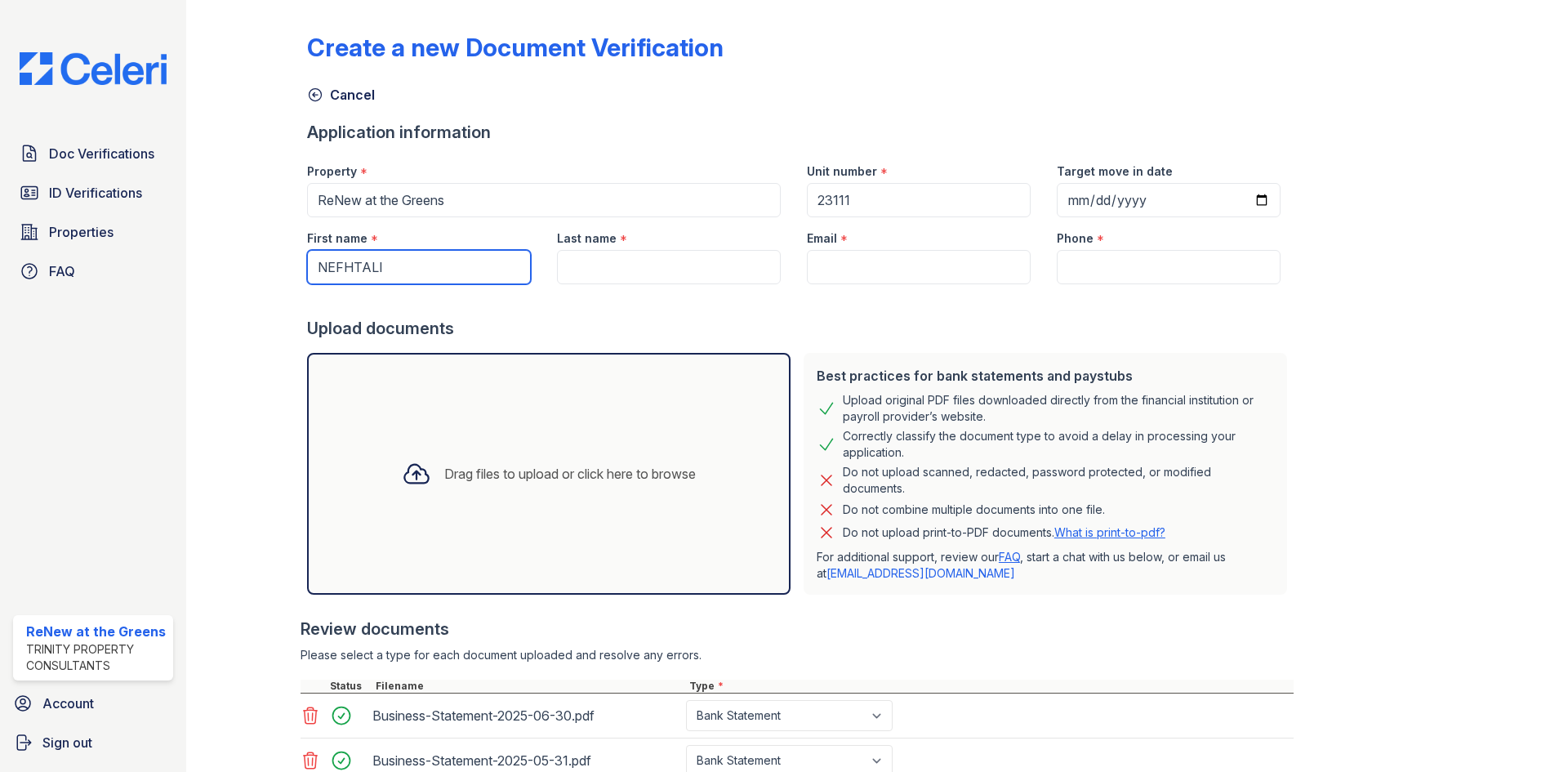
type input "NEFHTALI"
click at [718, 248] on div "Last name *" at bounding box center [669, 233] width 224 height 33
click at [719, 255] on input "Last name" at bounding box center [669, 267] width 224 height 34
paste input "[PERSON_NAME]"
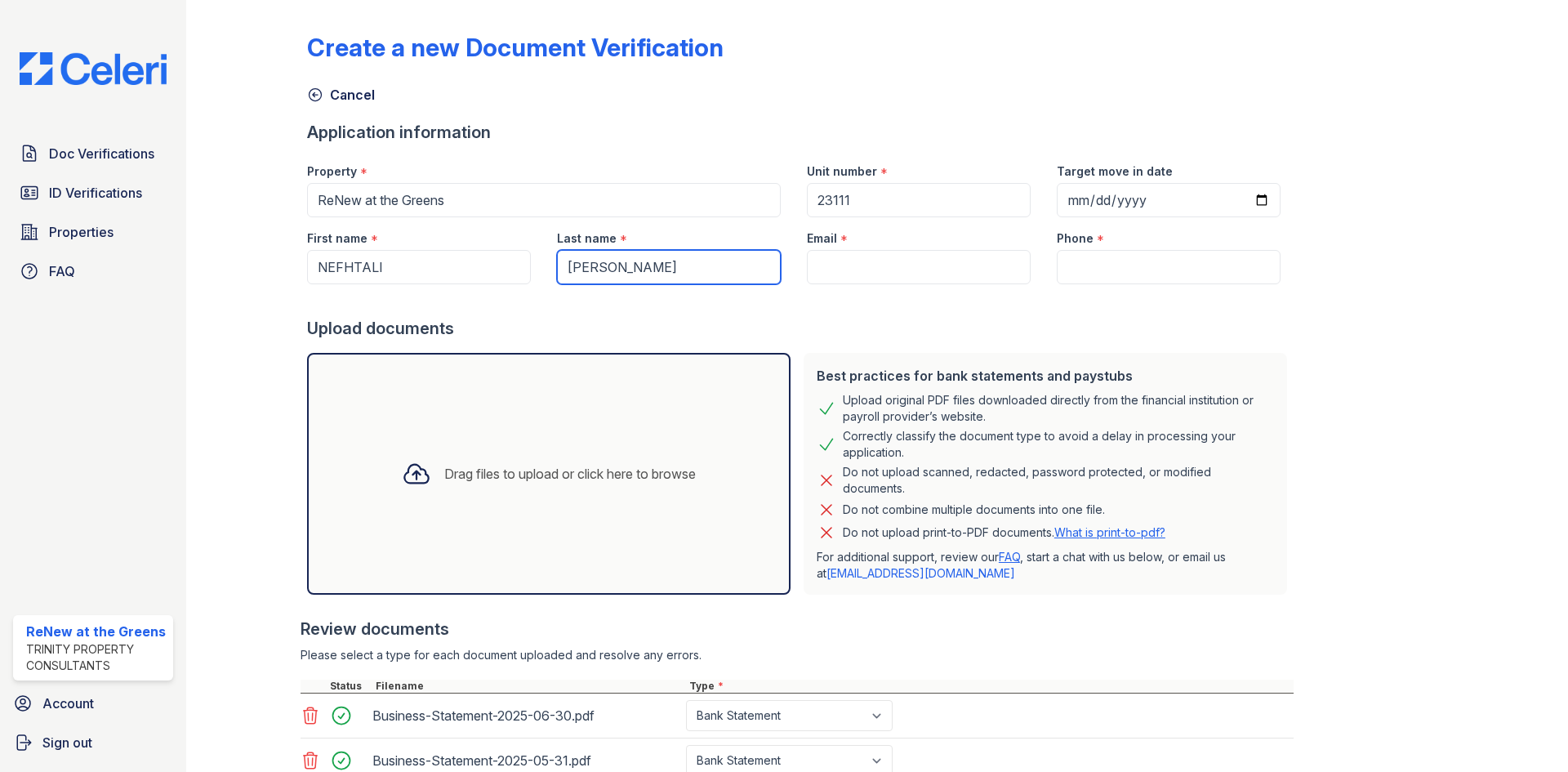
type input "[PERSON_NAME]"
click at [950, 264] on input "Email" at bounding box center [918, 267] width 224 height 34
paste input "[EMAIL_ADDRESS][DOMAIN_NAME]"
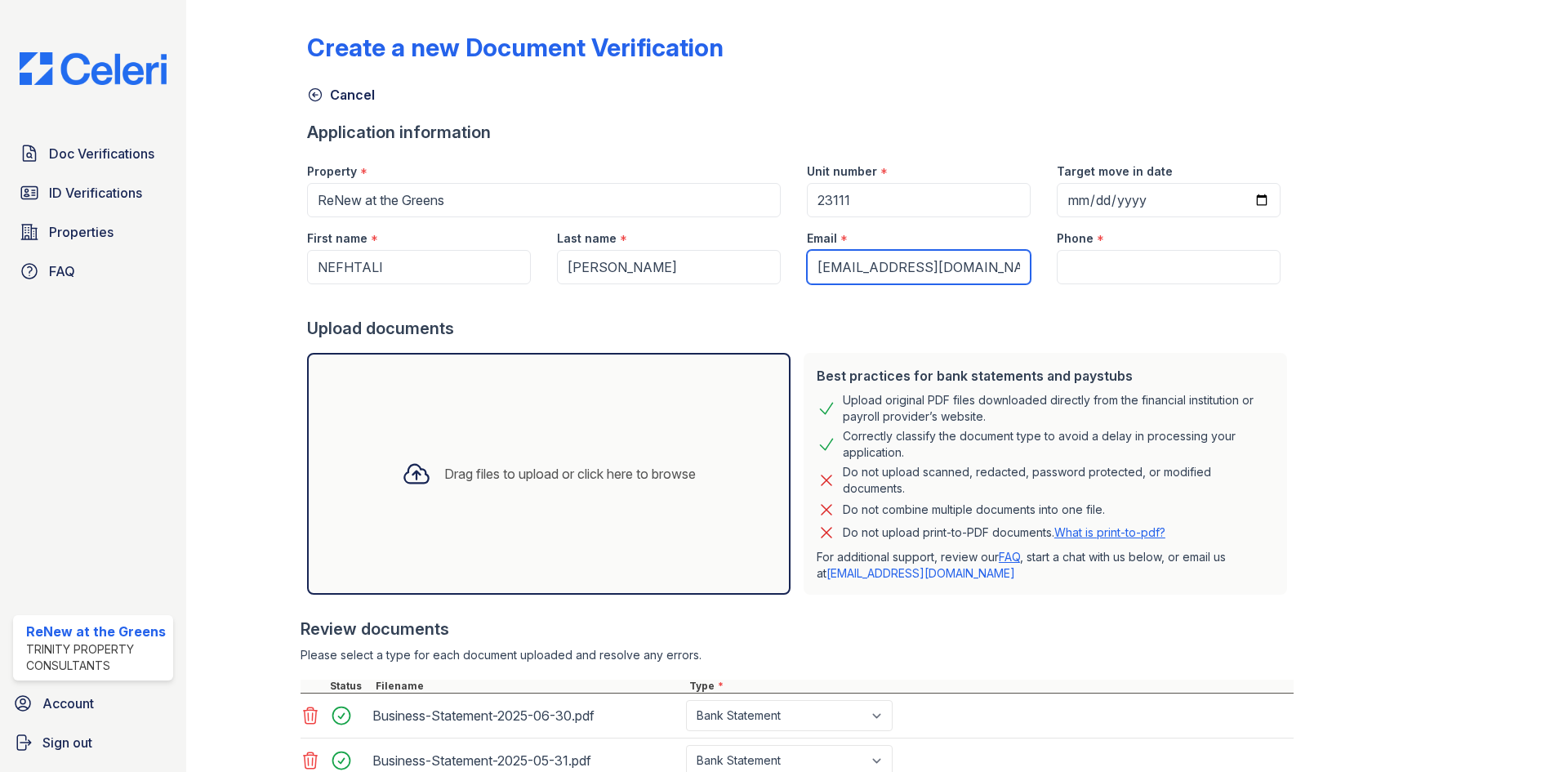
type input "[EMAIL_ADDRESS][DOMAIN_NAME]"
click at [1089, 283] on input "Phone" at bounding box center [1168, 267] width 224 height 34
paste input "[PHONE_NUMBER]"
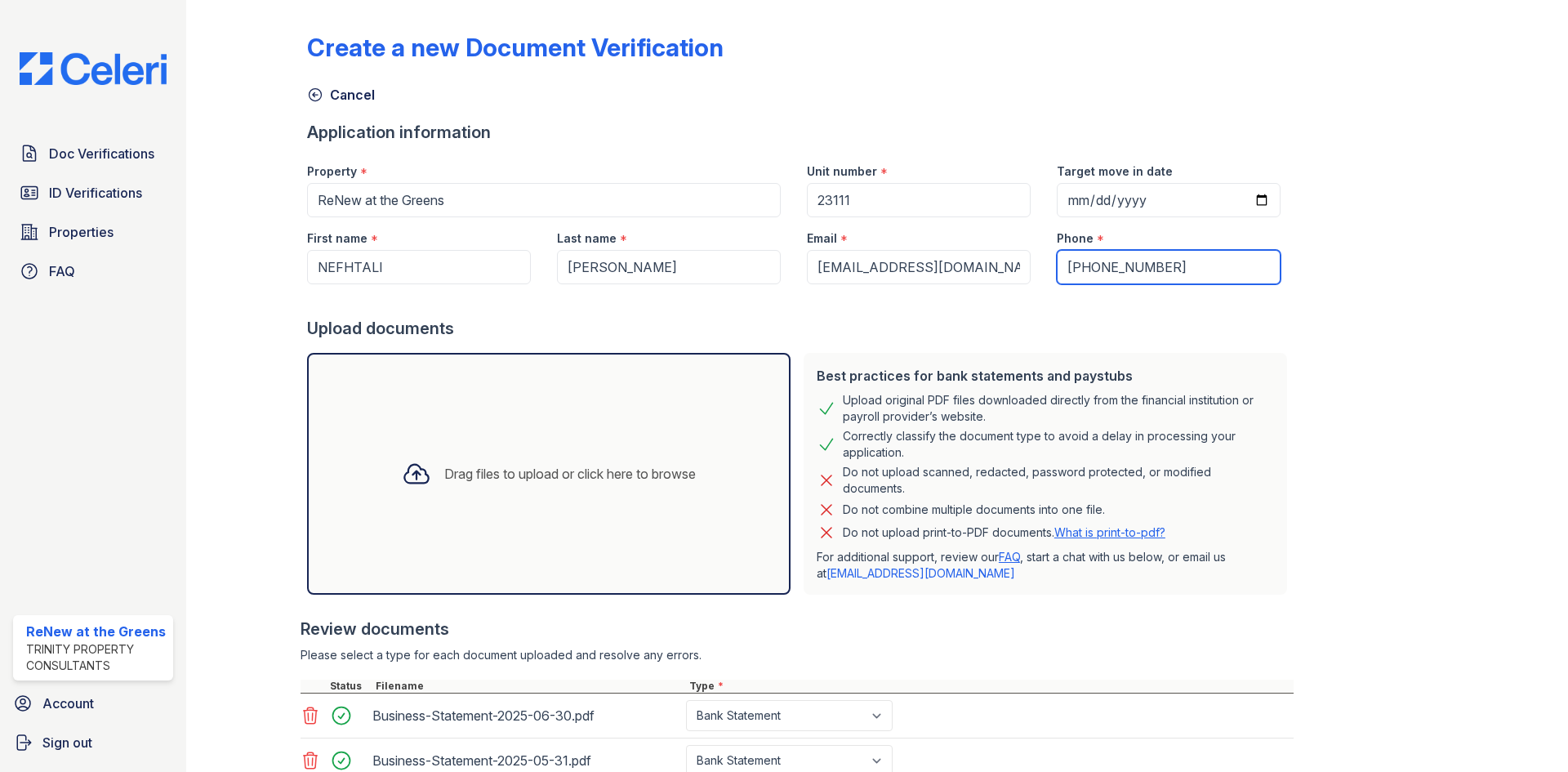
type input "[PHONE_NUMBER]"
click at [1076, 321] on div "Upload documents" at bounding box center [800, 328] width 987 height 23
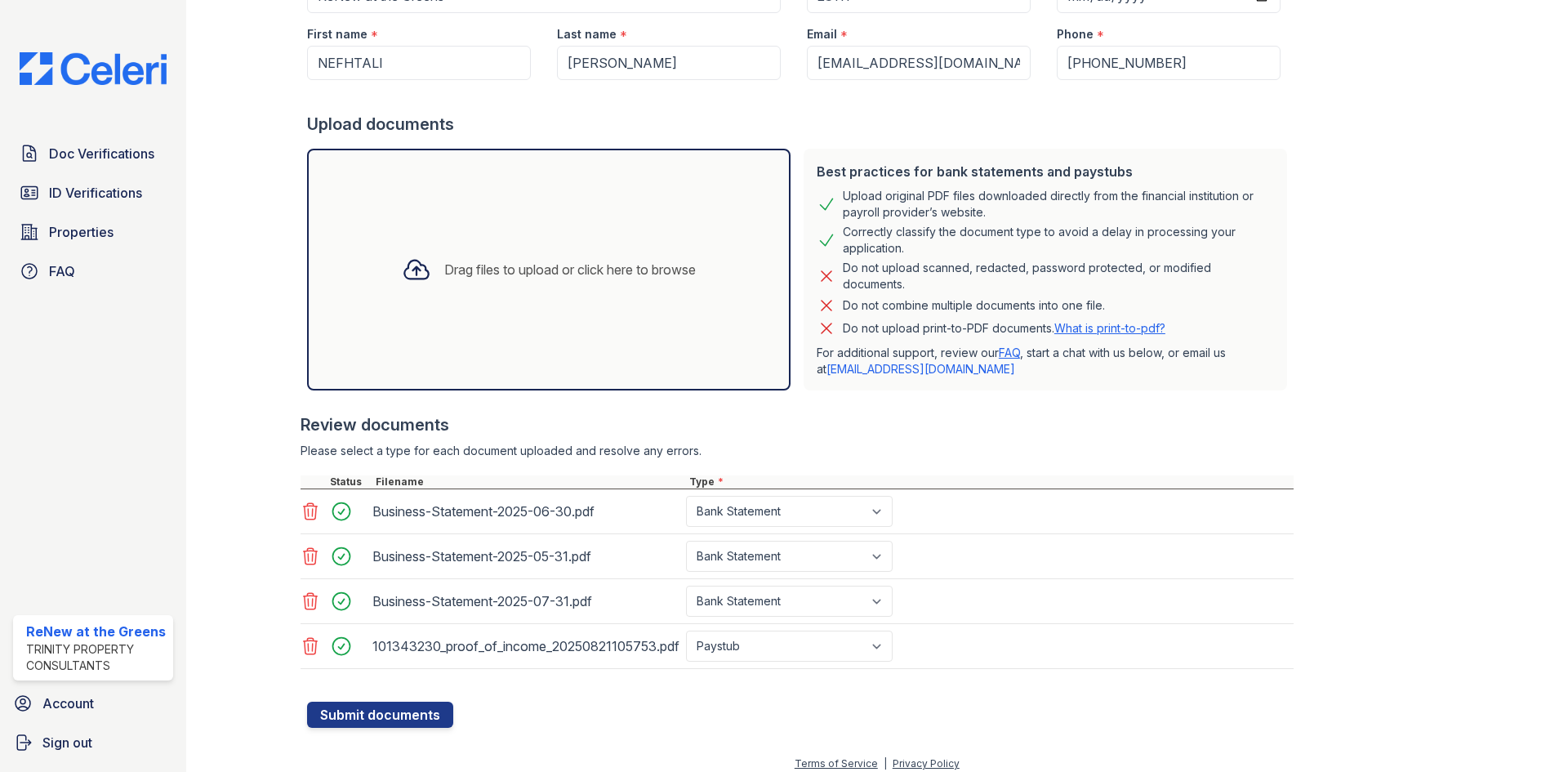
scroll to position [216, 0]
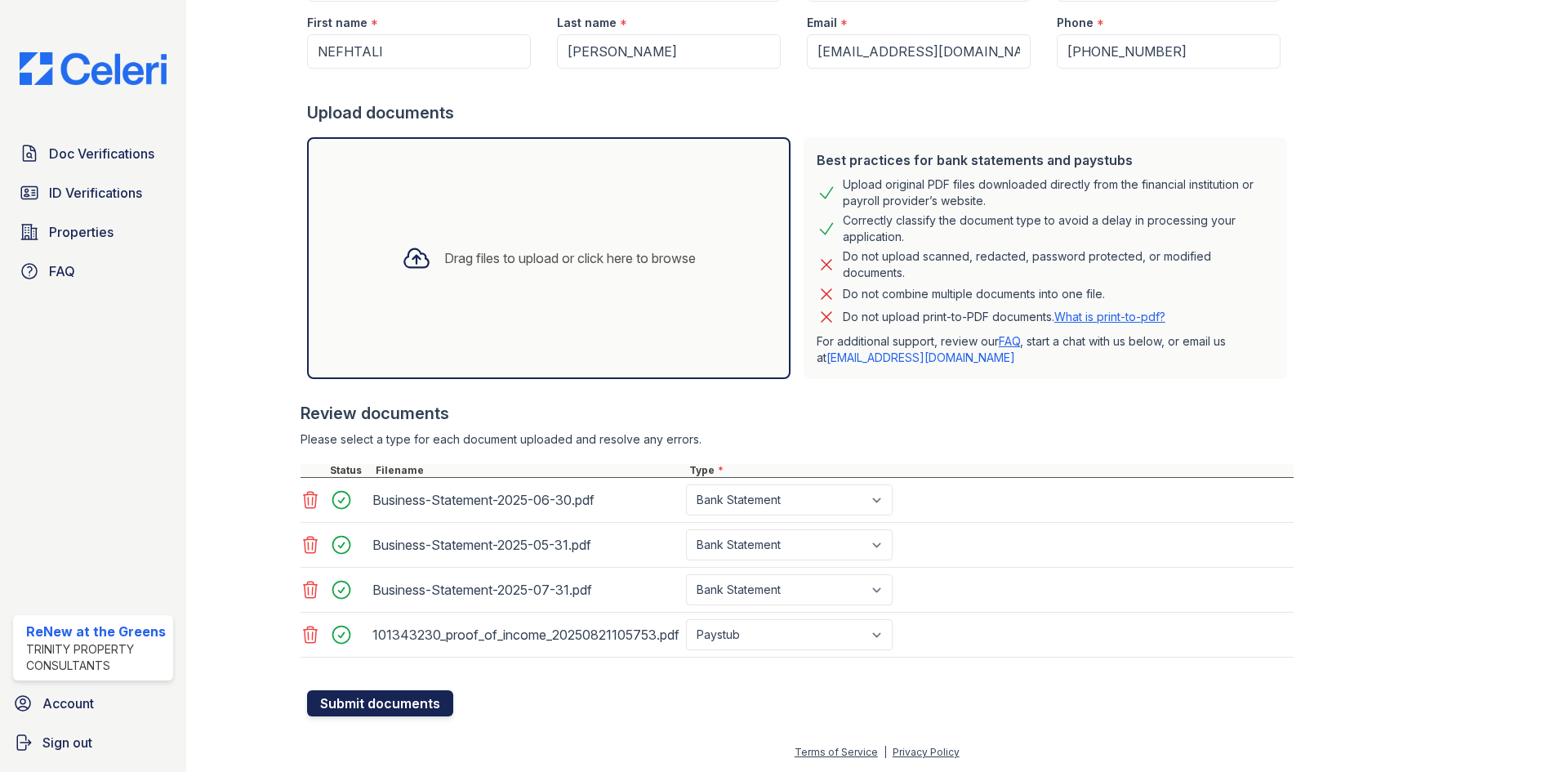
click at [436, 698] on button "Submit documents" at bounding box center [380, 703] width 146 height 26
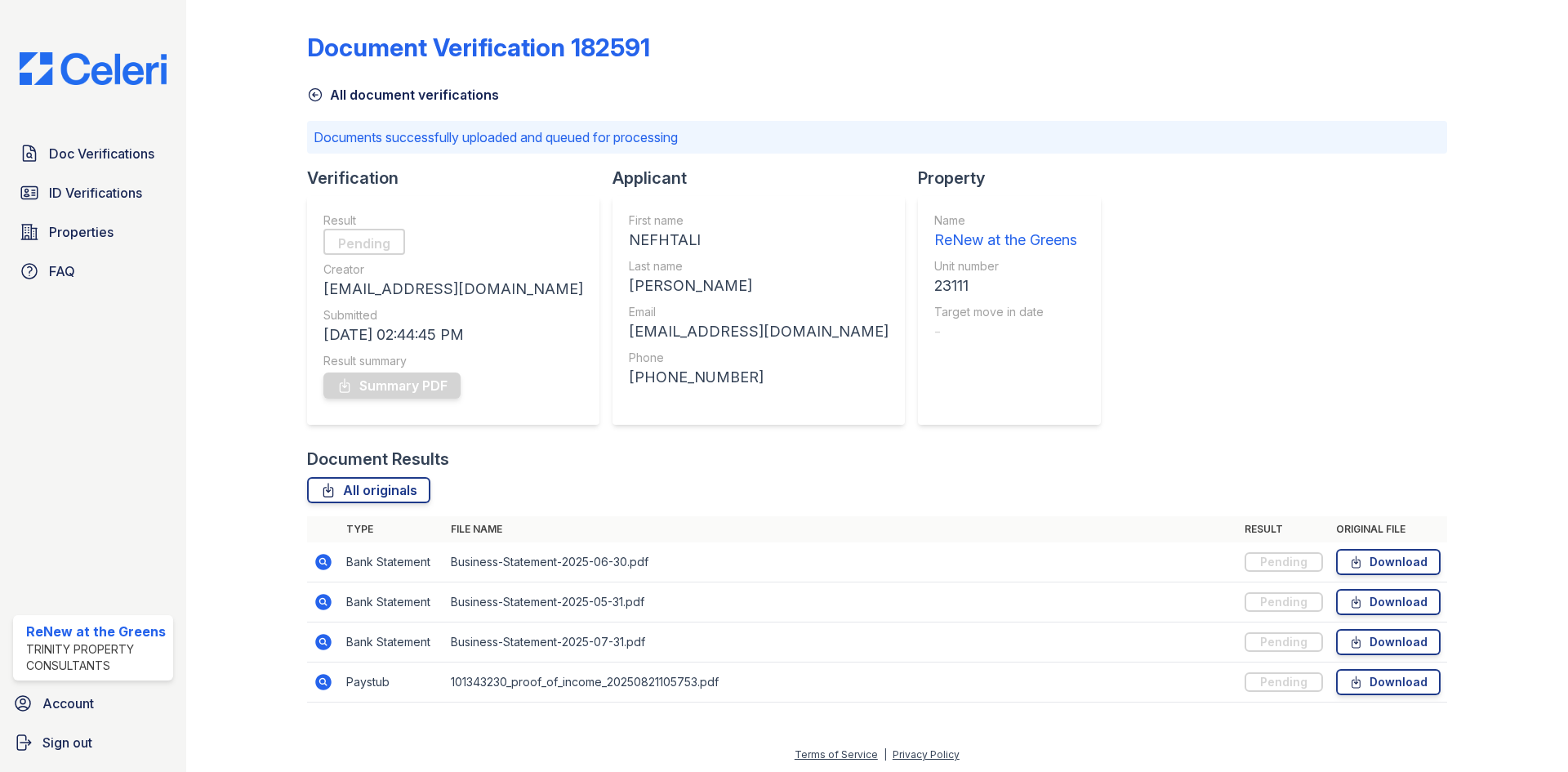
scroll to position [3, 0]
click at [407, 99] on link "All document verifications" at bounding box center [403, 92] width 192 height 19
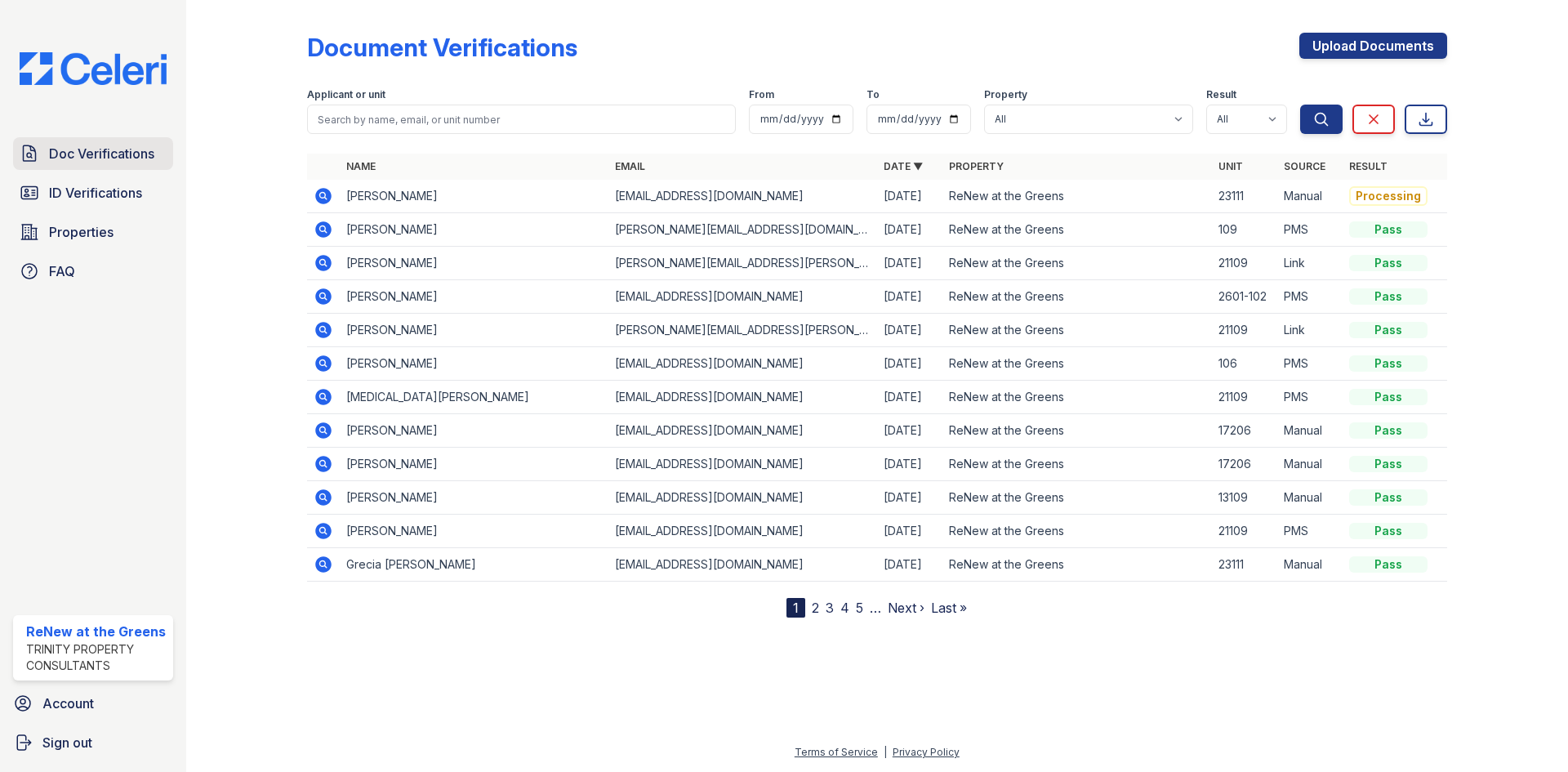
click at [118, 168] on link "Doc Verifications" at bounding box center [93, 153] width 160 height 33
click at [119, 151] on span "Doc Verifications" at bounding box center [102, 153] width 106 height 19
click at [318, 197] on icon at bounding box center [323, 195] width 17 height 17
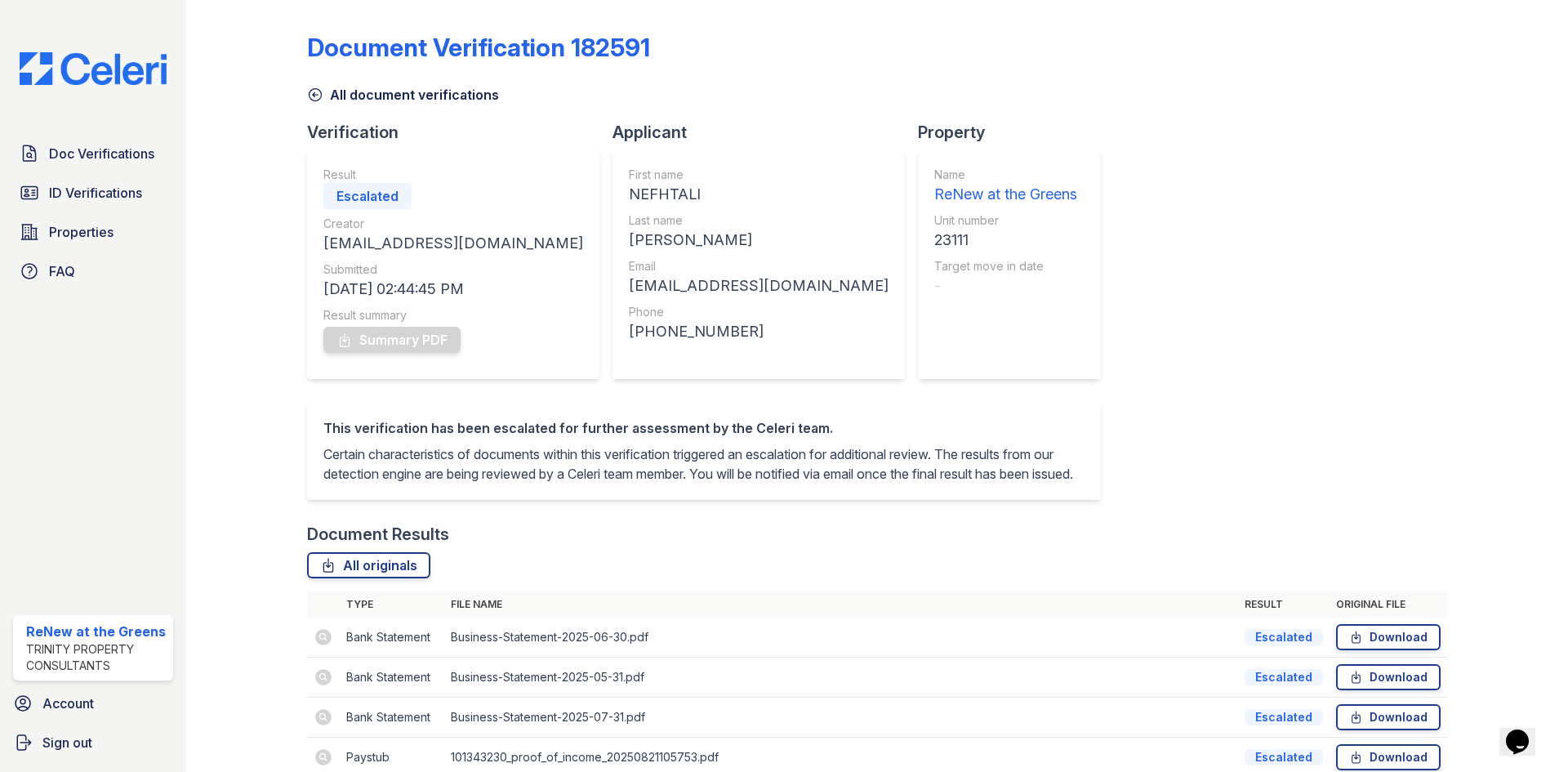
click at [364, 92] on link "All document verifications" at bounding box center [403, 94] width 192 height 19
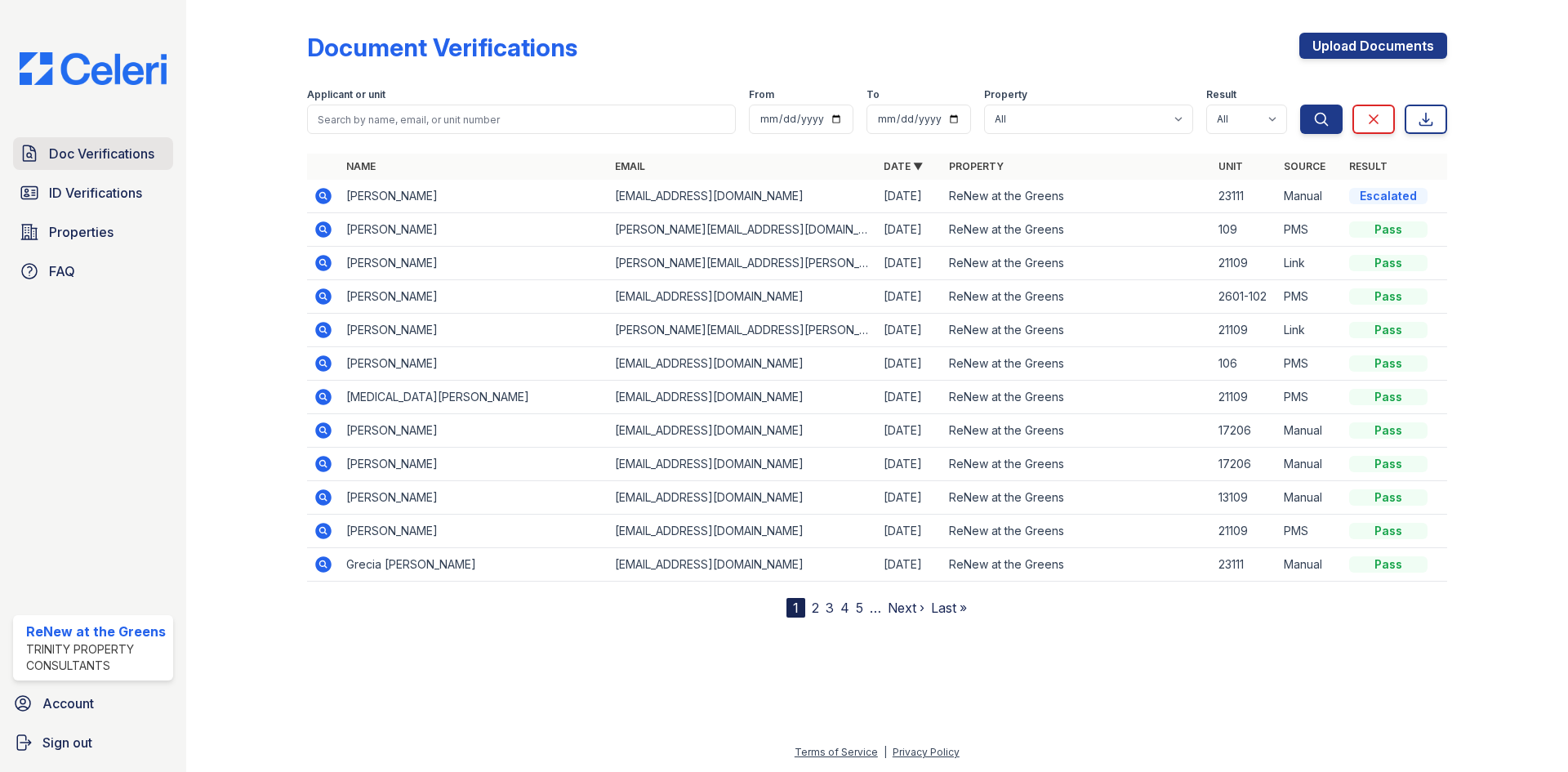
click at [131, 153] on span "Doc Verifications" at bounding box center [102, 153] width 106 height 19
click at [331, 192] on icon at bounding box center [323, 195] width 19 height 19
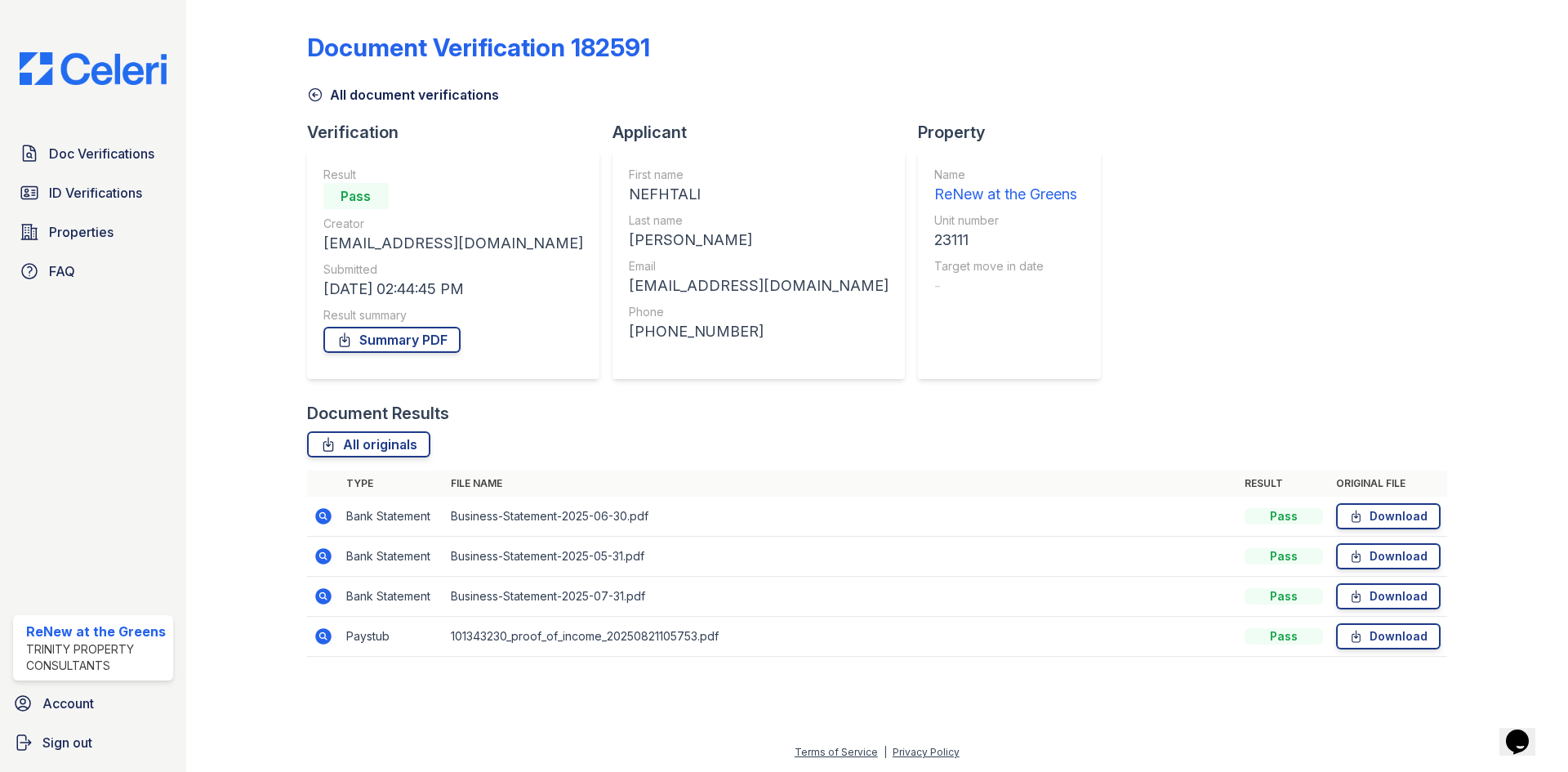
click at [317, 634] on icon at bounding box center [323, 636] width 17 height 17
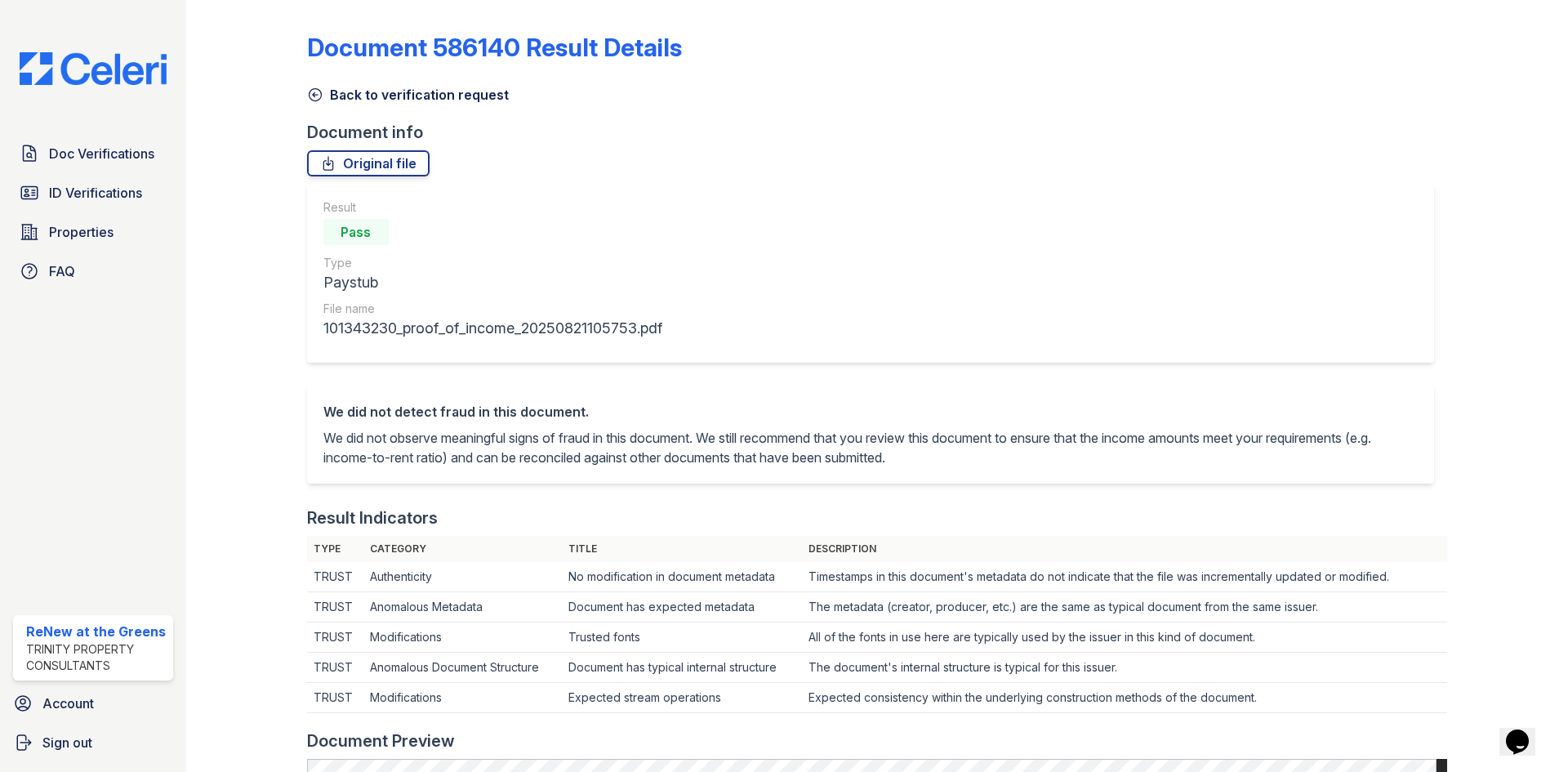
click at [327, 107] on div "Document 586140 Result Details Back to verification request Document info Origi…" at bounding box center [877, 768] width 1140 height 1524
click at [323, 99] on link "Back to verification request" at bounding box center [408, 94] width 202 height 19
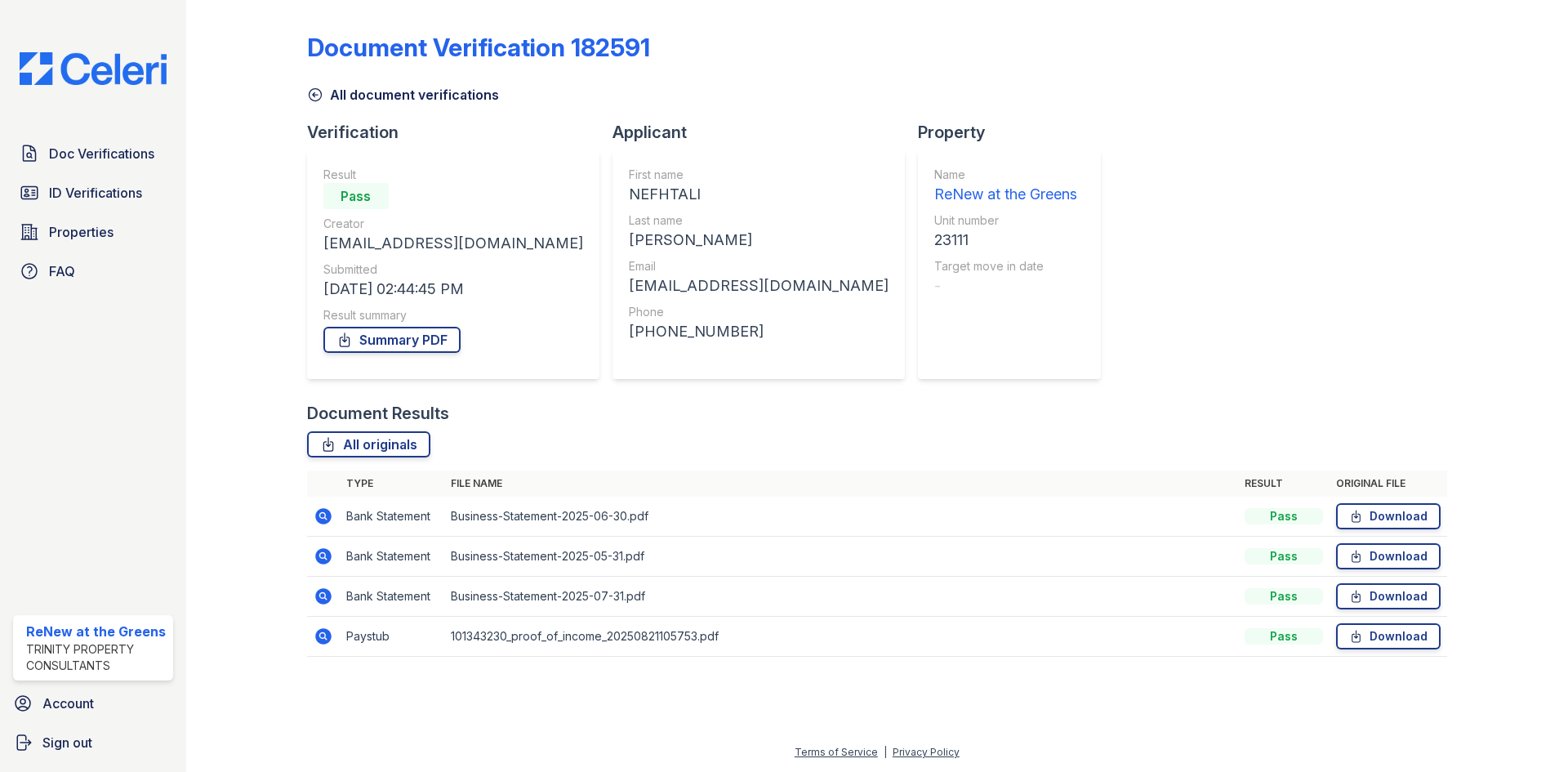
click at [332, 518] on icon at bounding box center [323, 516] width 19 height 19
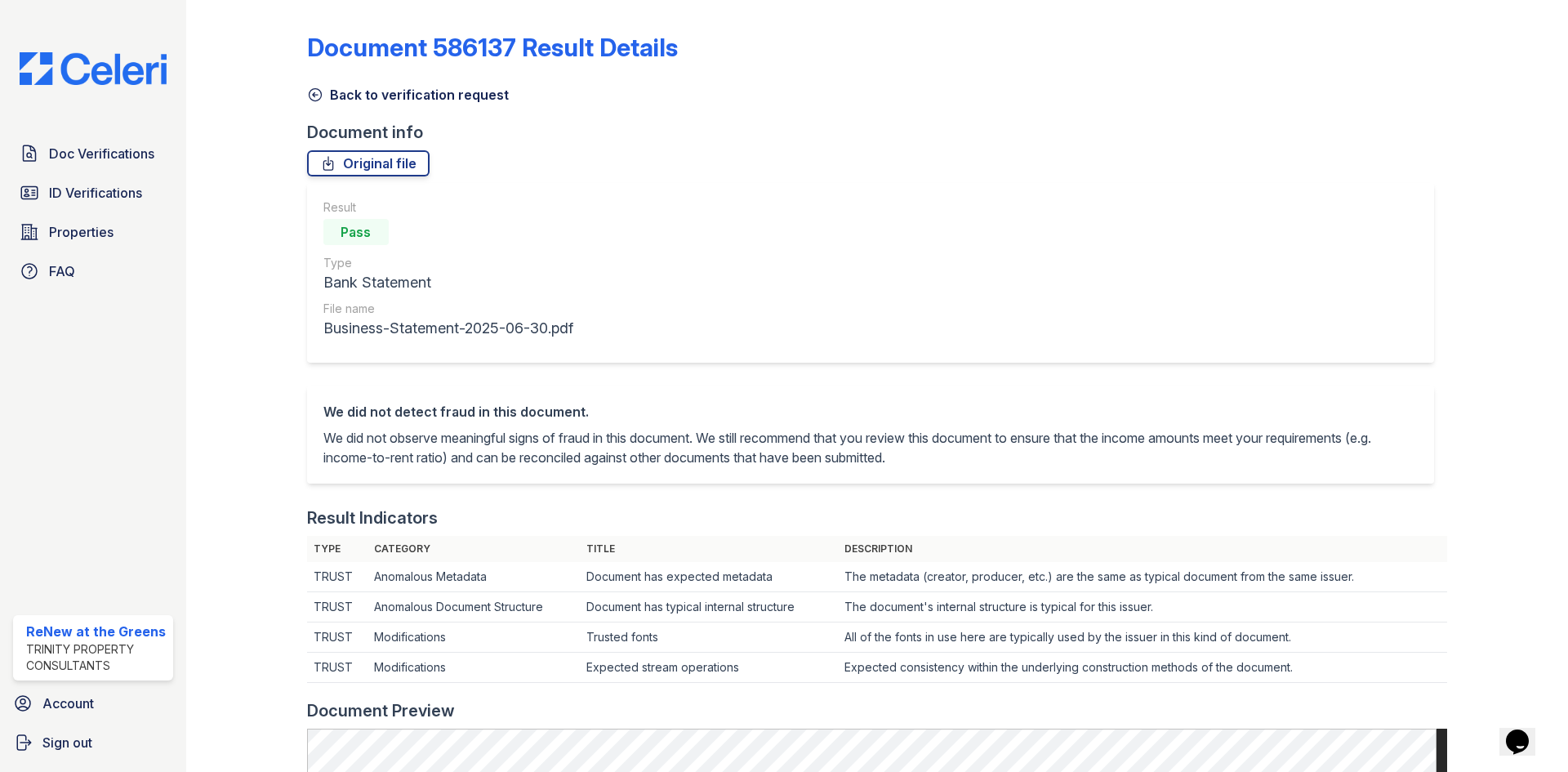
click at [357, 95] on link "Back to verification request" at bounding box center [408, 94] width 202 height 19
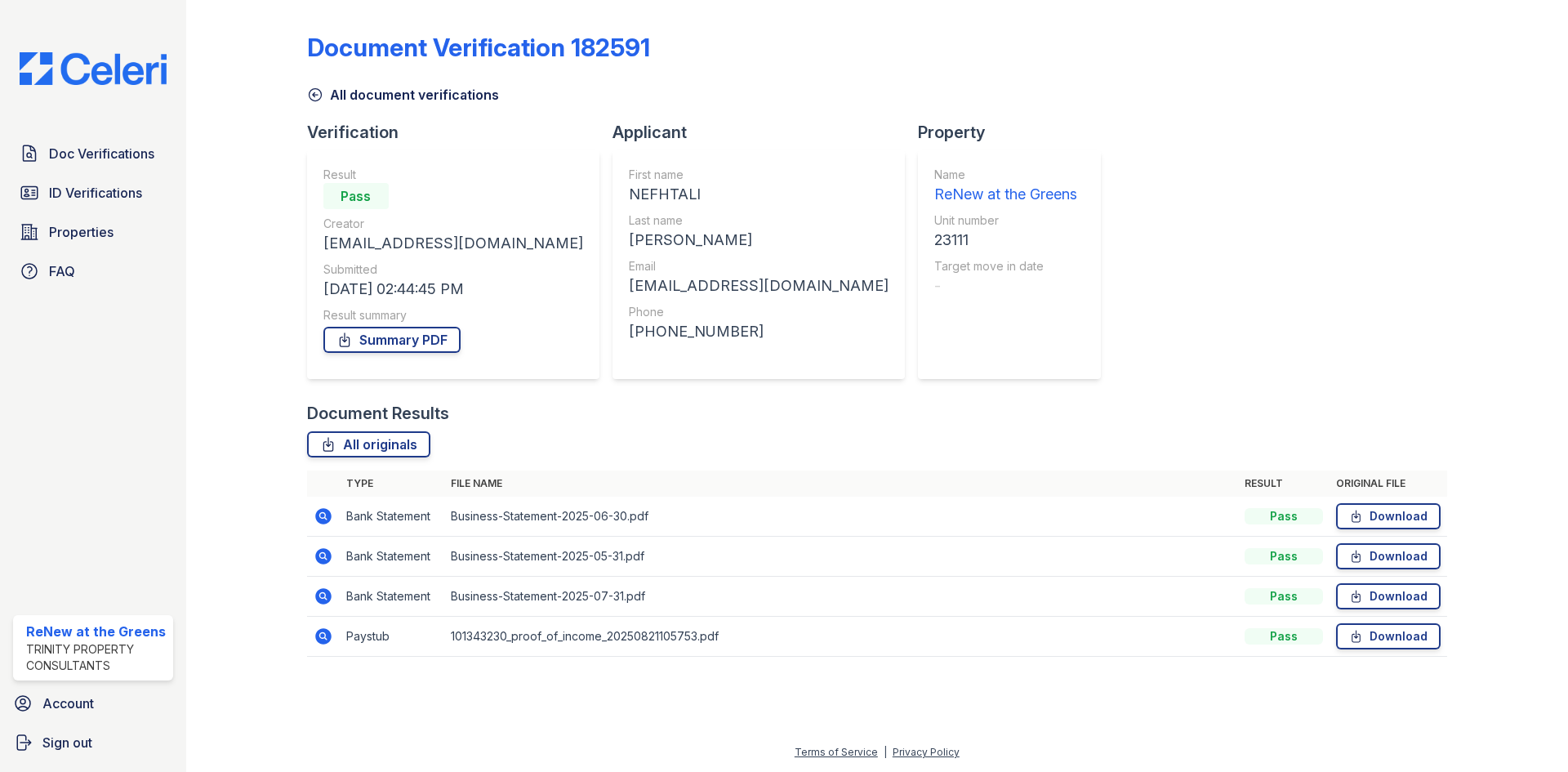
click at [320, 549] on icon at bounding box center [323, 555] width 17 height 17
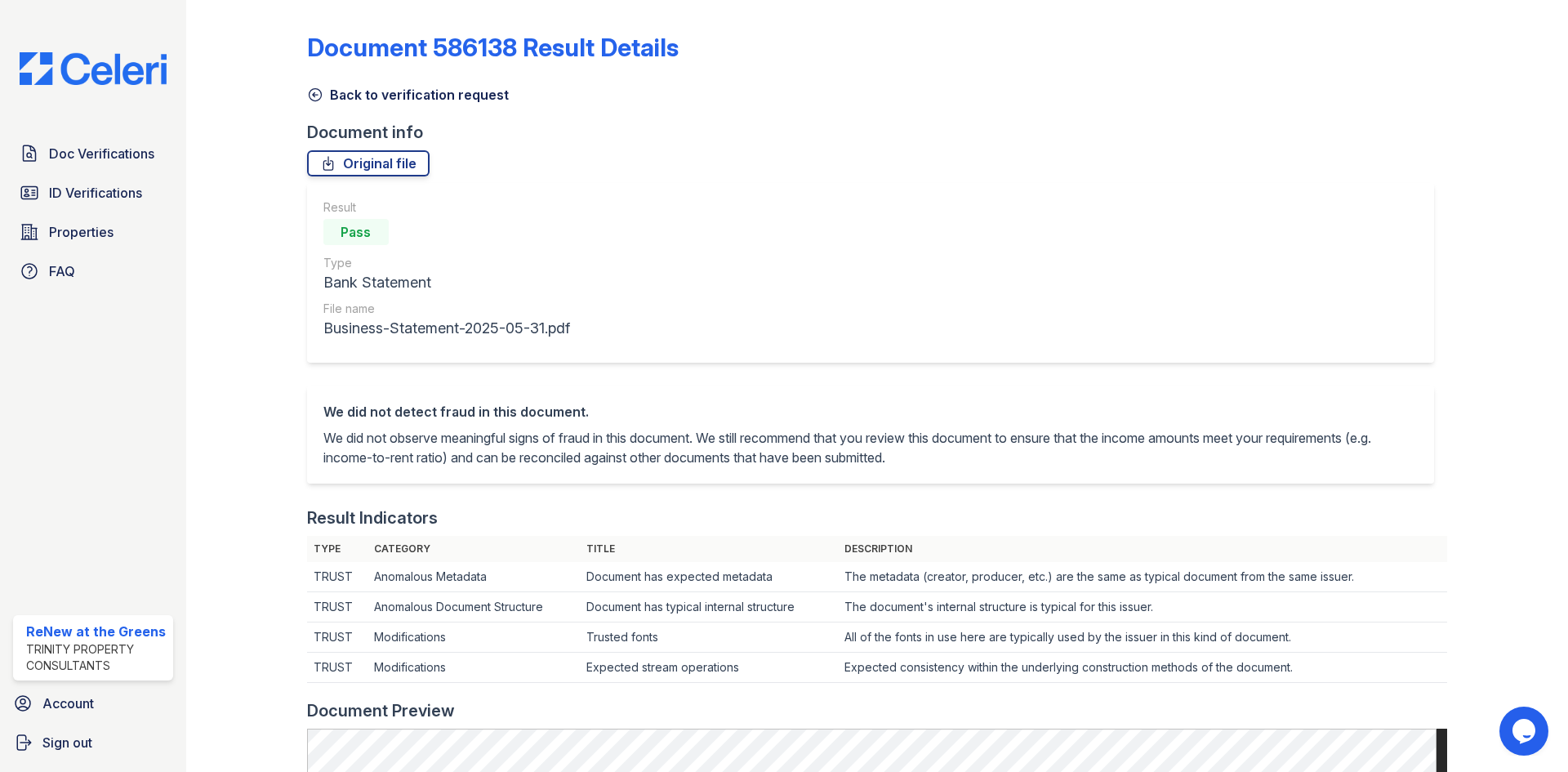
click at [414, 96] on link "Back to verification request" at bounding box center [408, 94] width 202 height 19
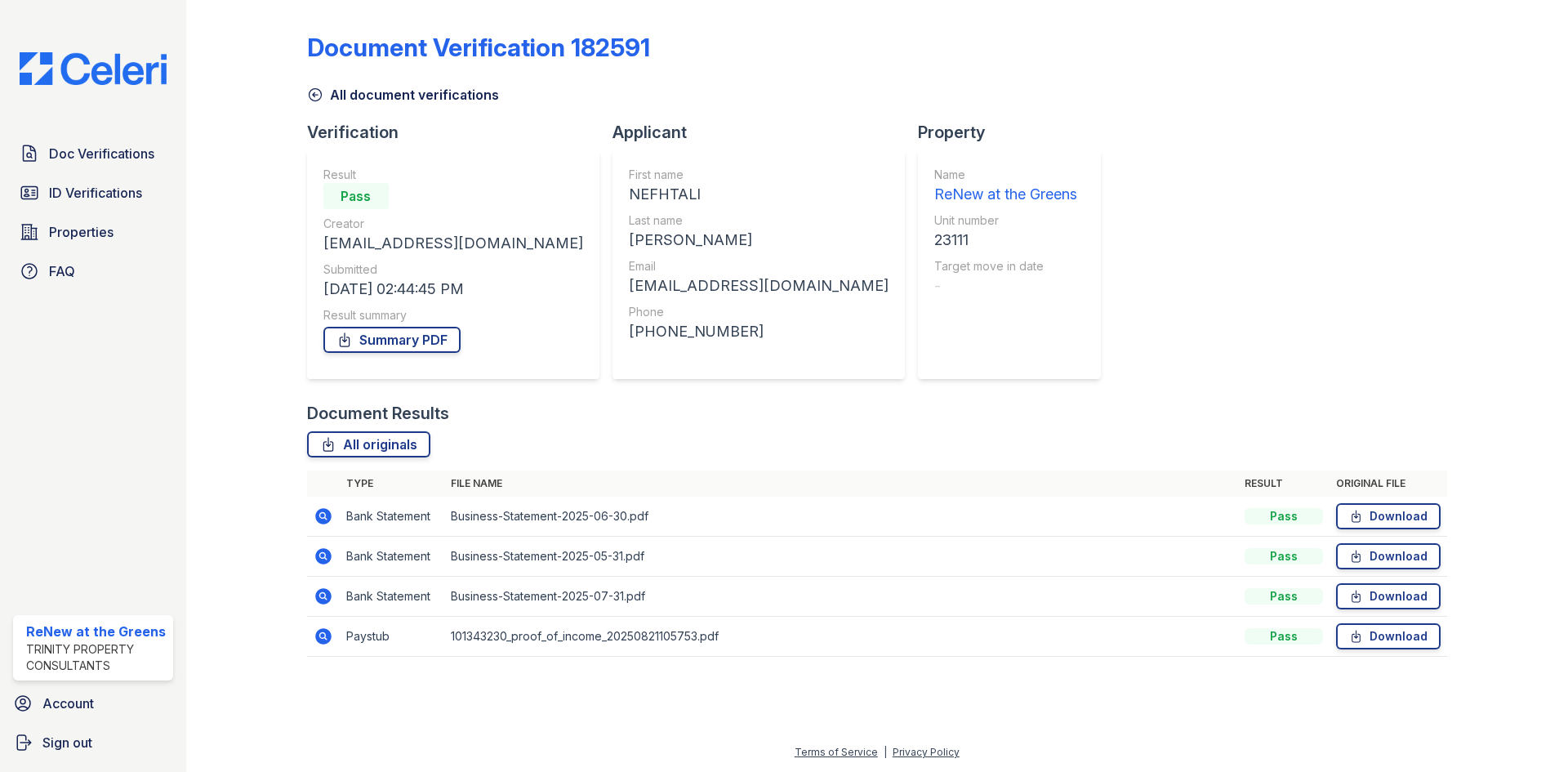
click at [412, 97] on link "All document verifications" at bounding box center [403, 94] width 192 height 19
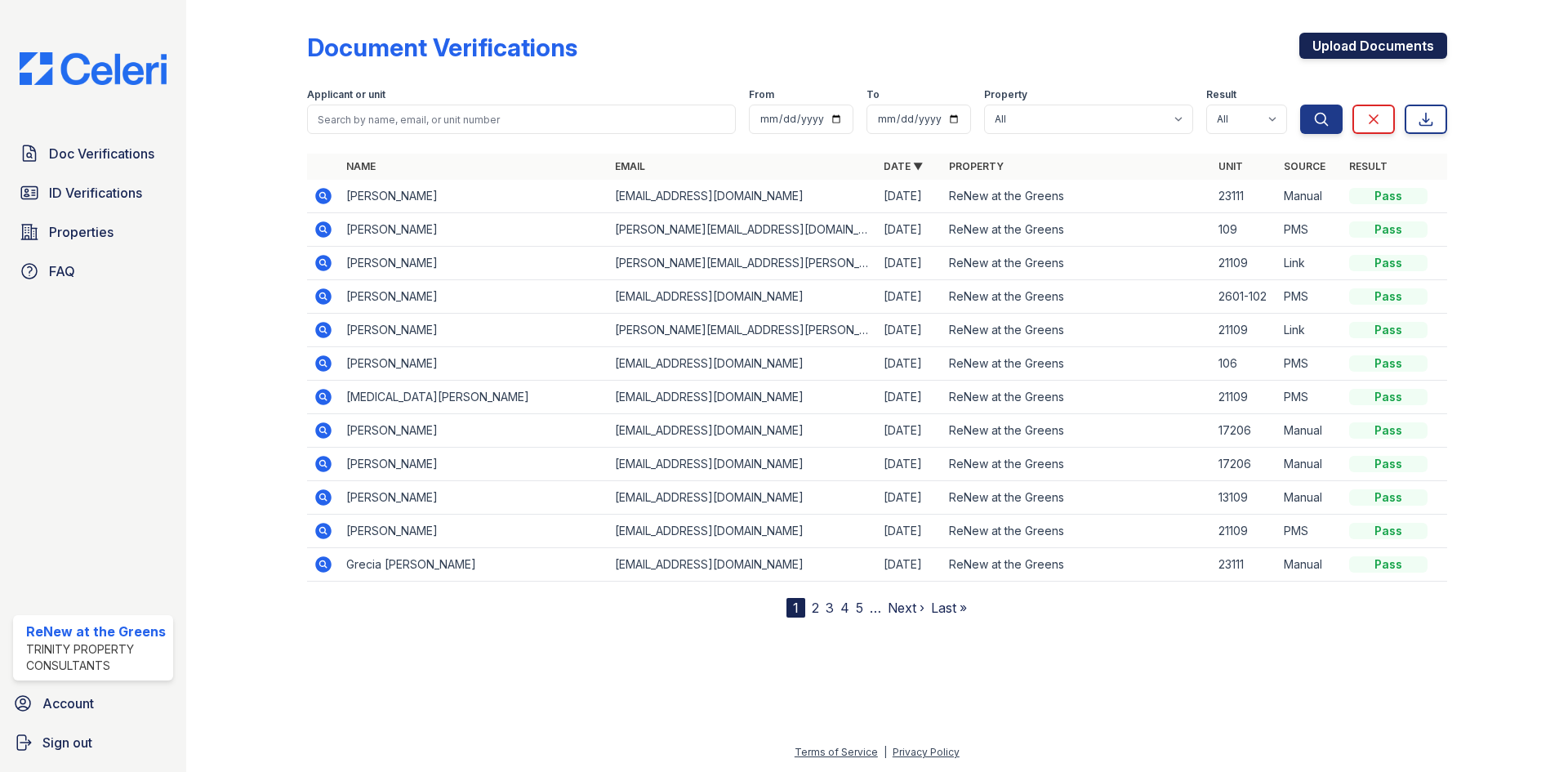
click at [1358, 45] on link "Upload Documents" at bounding box center [1373, 46] width 148 height 26
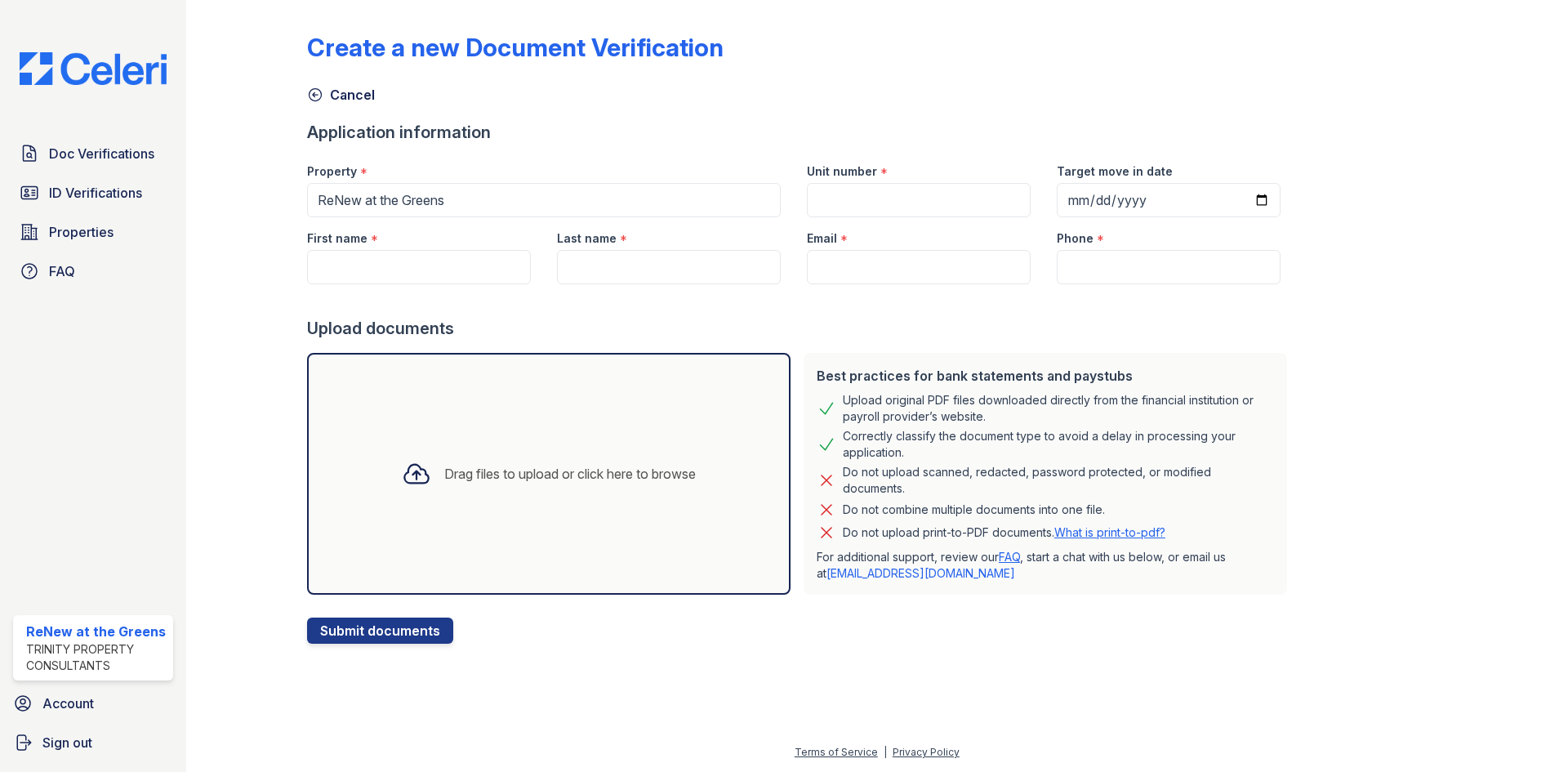
click at [528, 472] on div "Drag files to upload or click here to browse" at bounding box center [571, 474] width 252 height 19
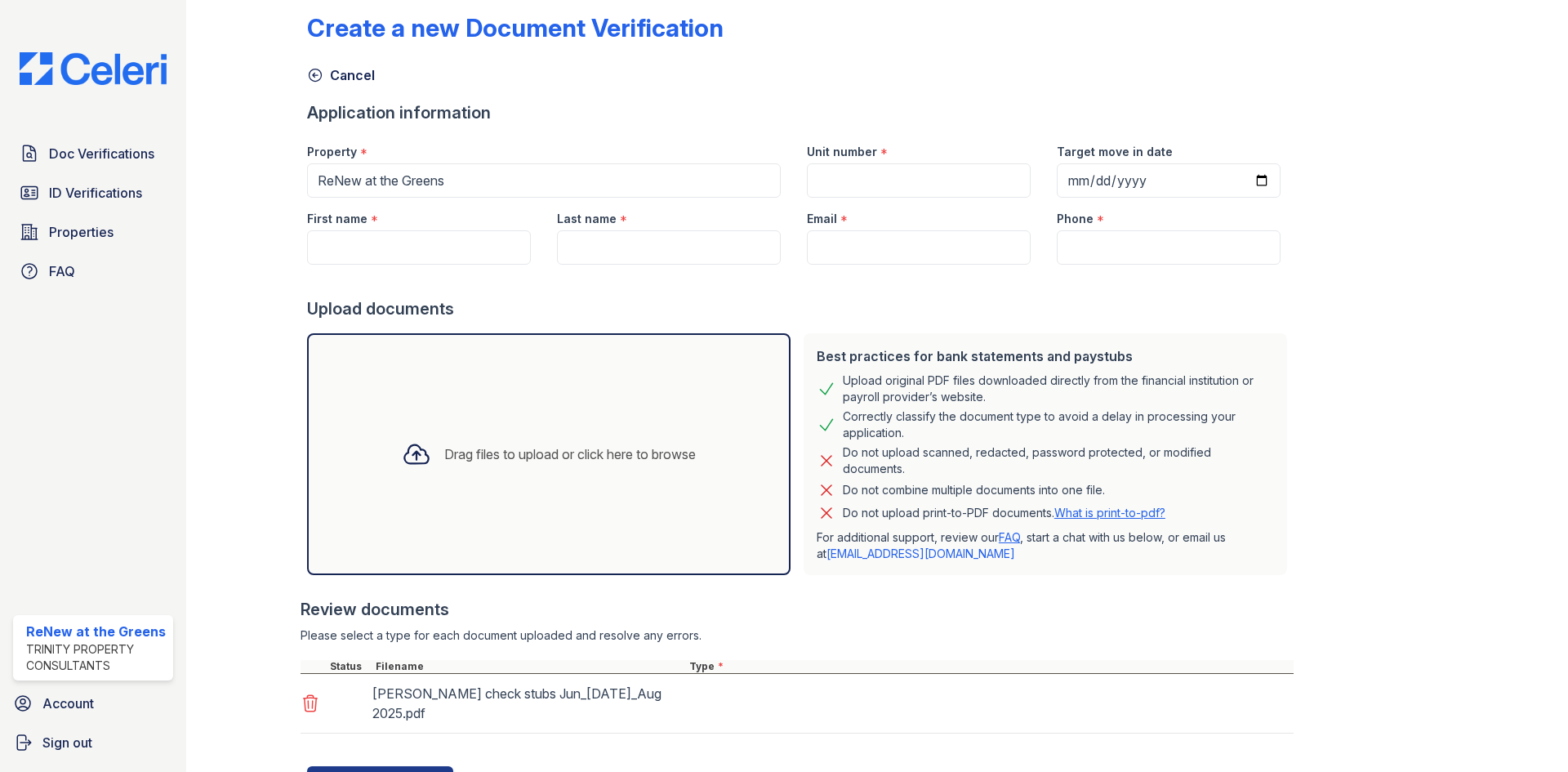
scroll to position [76, 0]
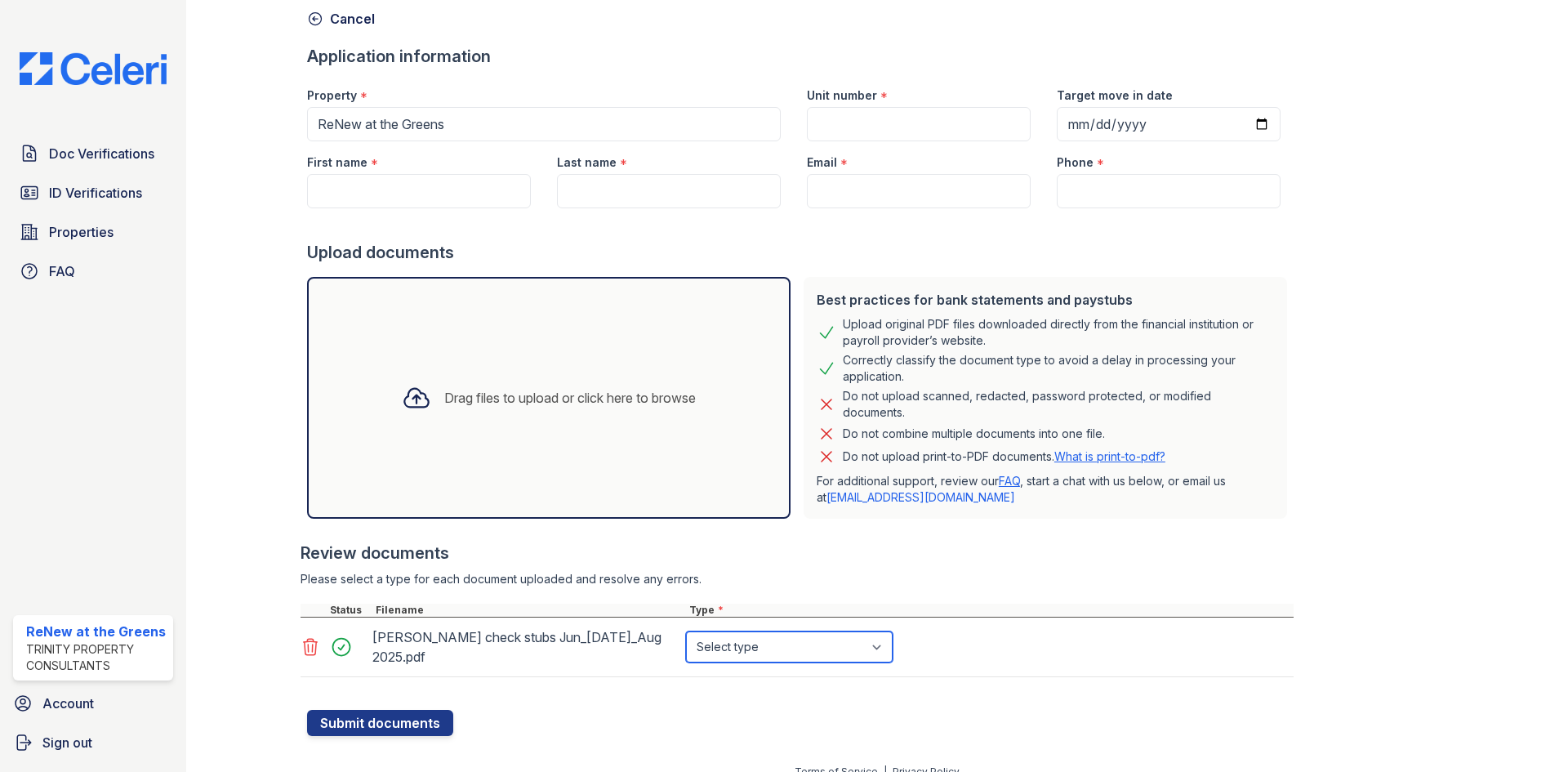
click at [738, 636] on select "Select type Paystub Bank Statement Offer Letter Tax Documents Benefit Award Let…" at bounding box center [789, 646] width 207 height 31
select select "paystub"
click at [686, 631] on select "Select type Paystub Bank Statement Offer Letter Tax Documents Benefit Award Let…" at bounding box center [789, 646] width 207 height 31
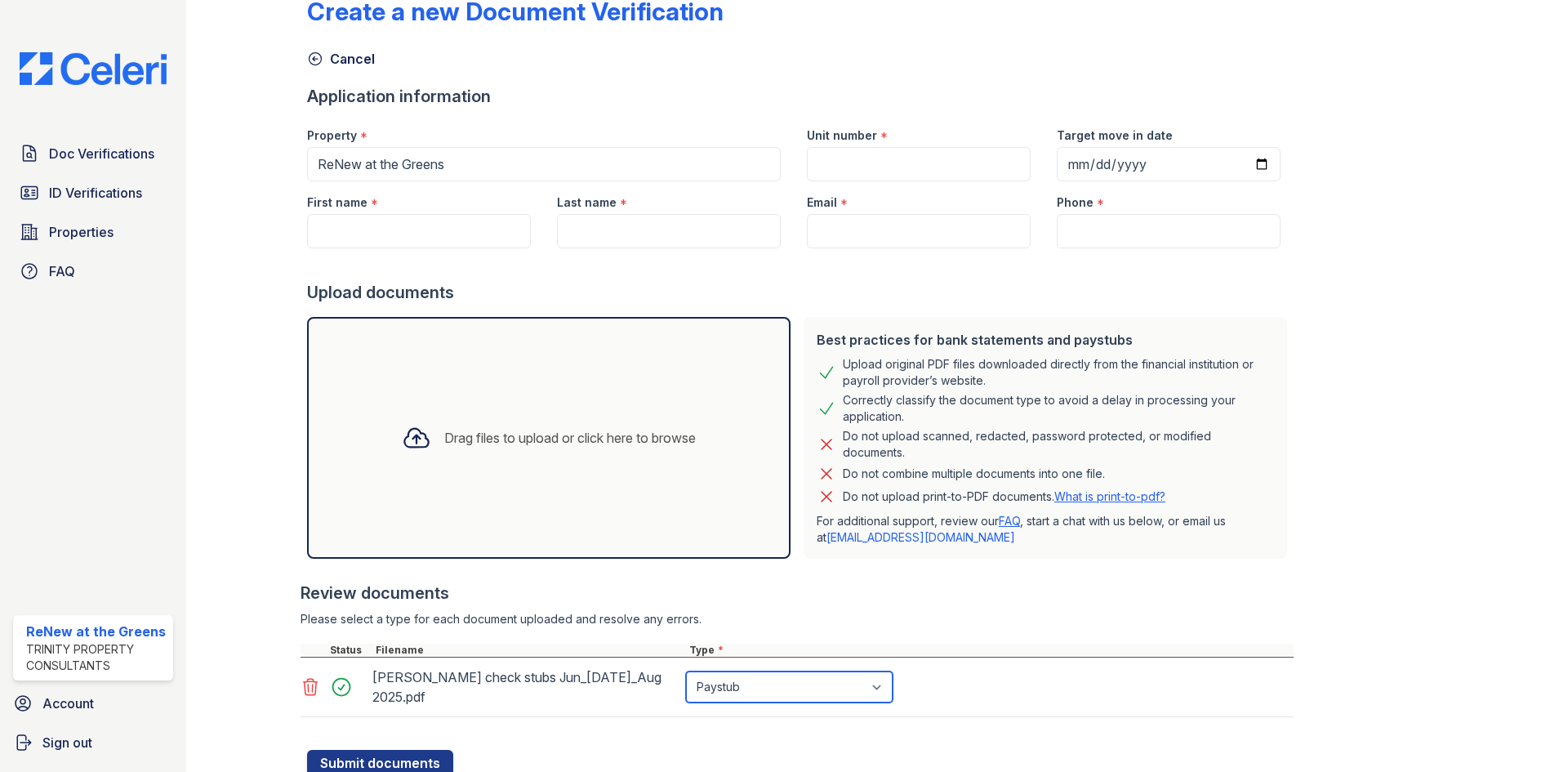
scroll to position [0, 0]
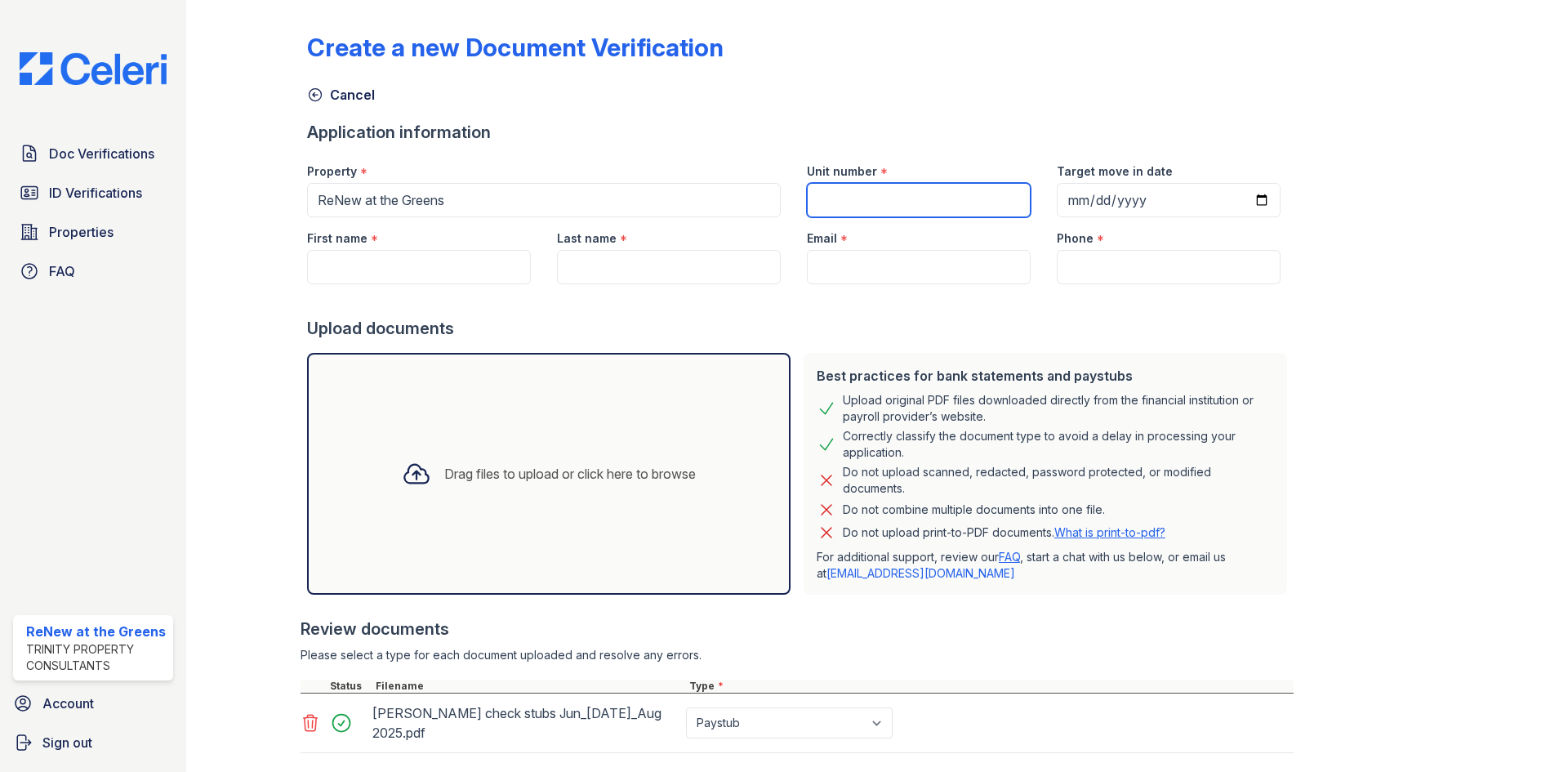
click at [858, 201] on input "Unit number" at bounding box center [918, 200] width 224 height 34
type input "23111"
click at [385, 260] on input "First name" at bounding box center [419, 267] width 224 height 34
paste input "[PHONE_NUMBER]"
type input "[PHONE_NUMBER]"
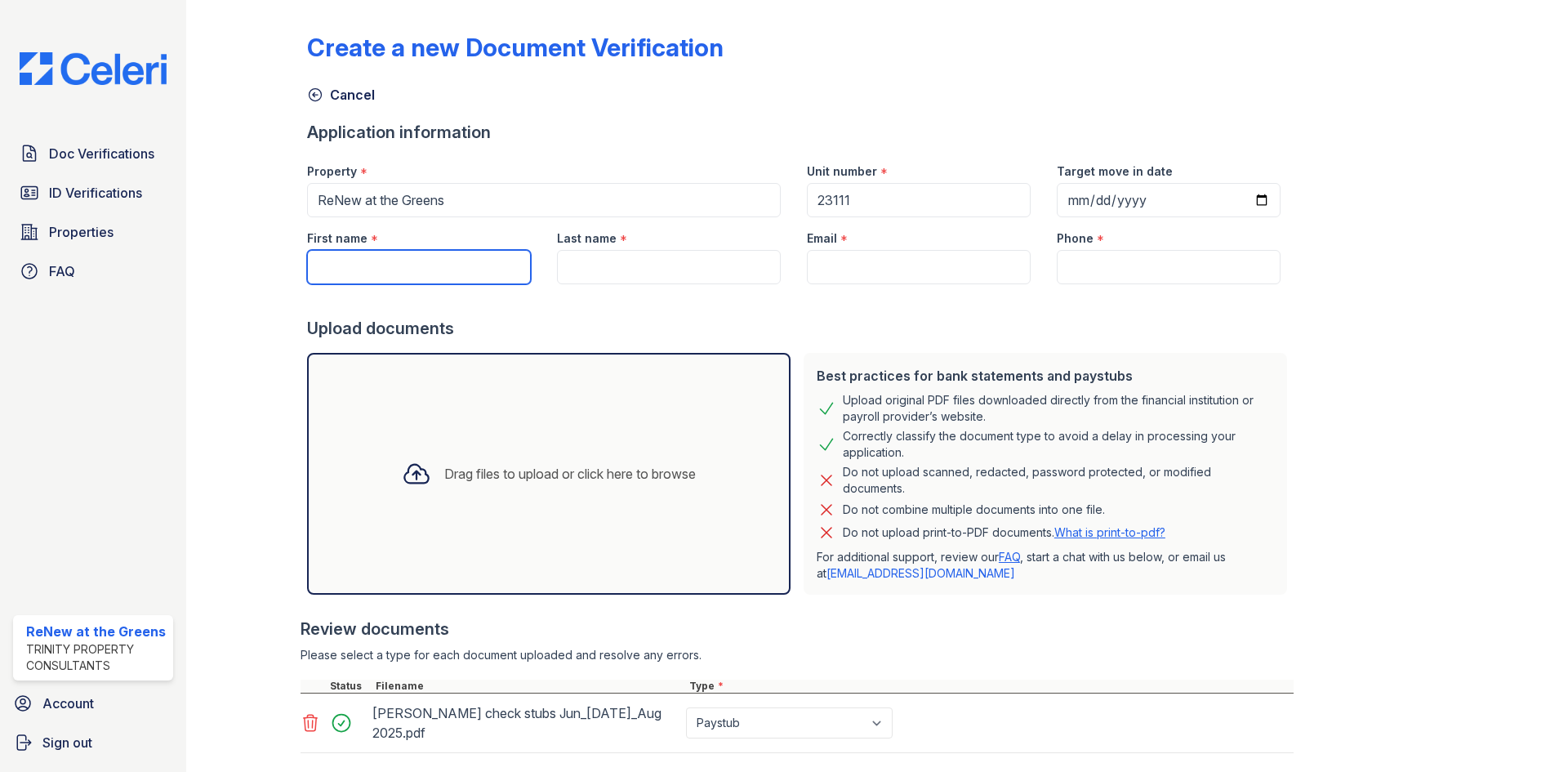
click at [491, 268] on input "First name" at bounding box center [419, 267] width 224 height 34
type input "[PERSON_NAME]"
click at [597, 272] on input "Last name" at bounding box center [669, 267] width 224 height 34
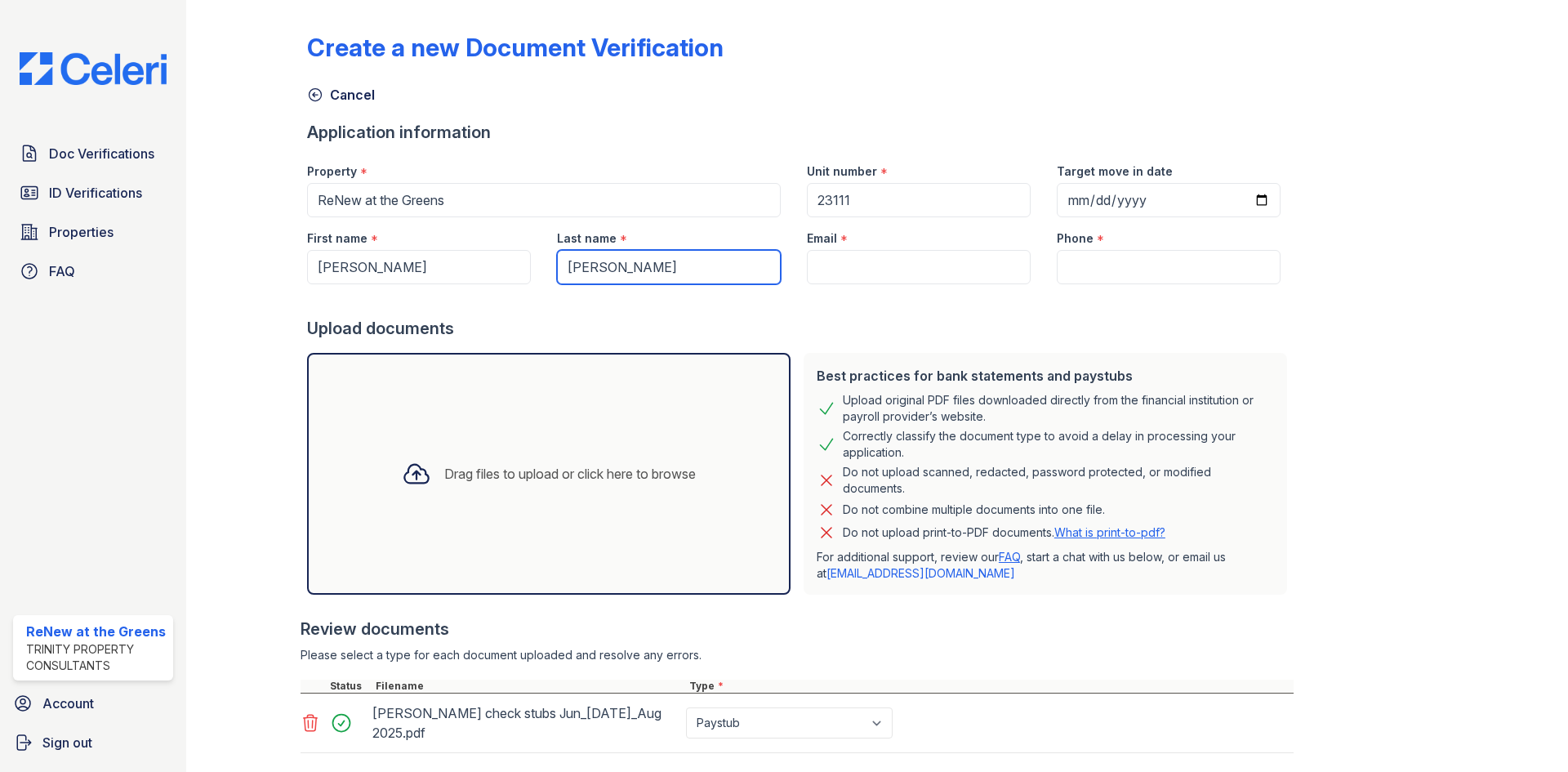
type input "[PERSON_NAME]"
click at [892, 262] on input "Email" at bounding box center [918, 267] width 224 height 34
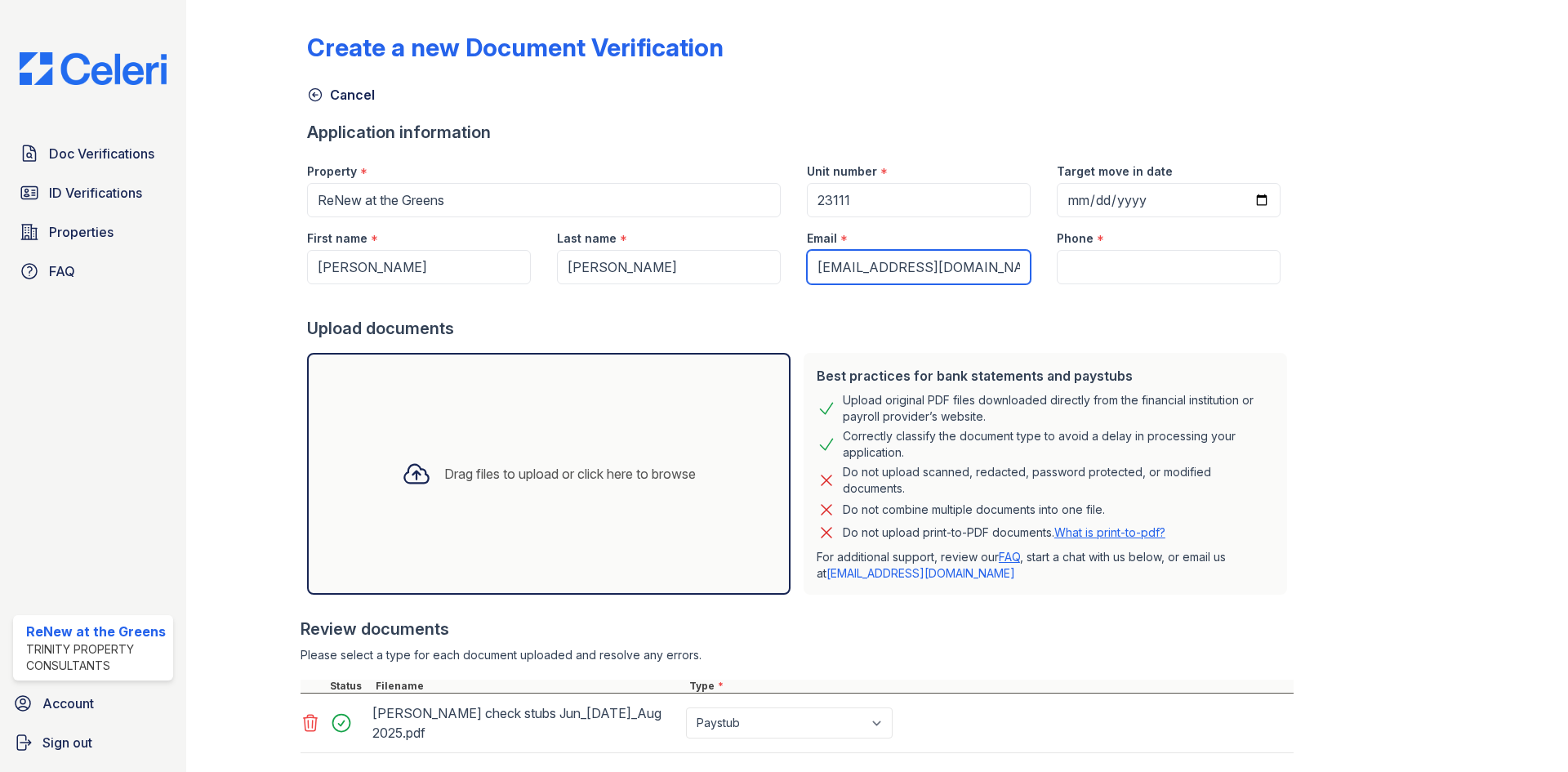
type input "[EMAIL_ADDRESS][DOMAIN_NAME]"
click at [1062, 272] on input "Phone" at bounding box center [1168, 267] width 224 height 34
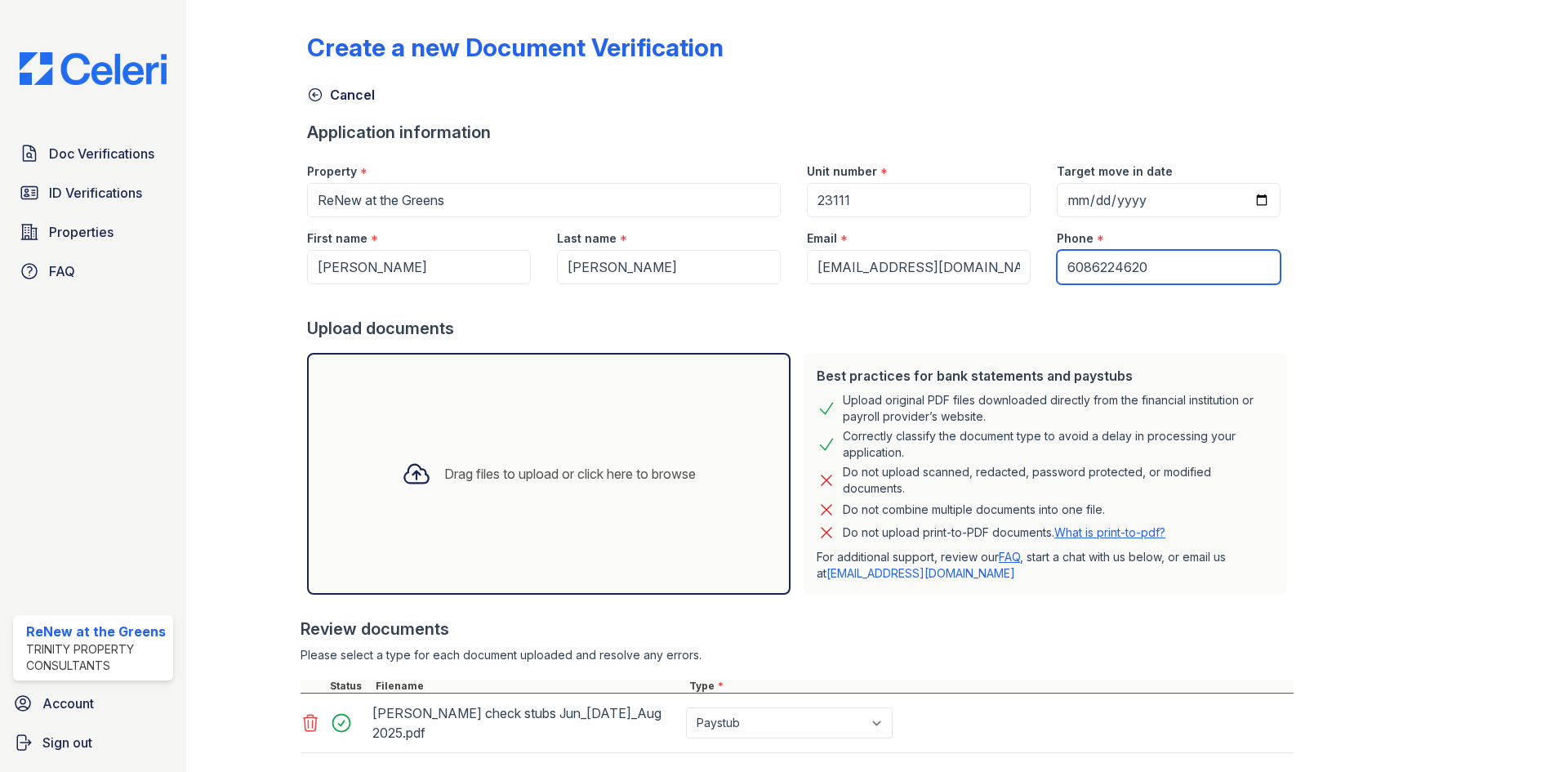
type input "6086224620"
click at [1204, 305] on div at bounding box center [800, 300] width 987 height 33
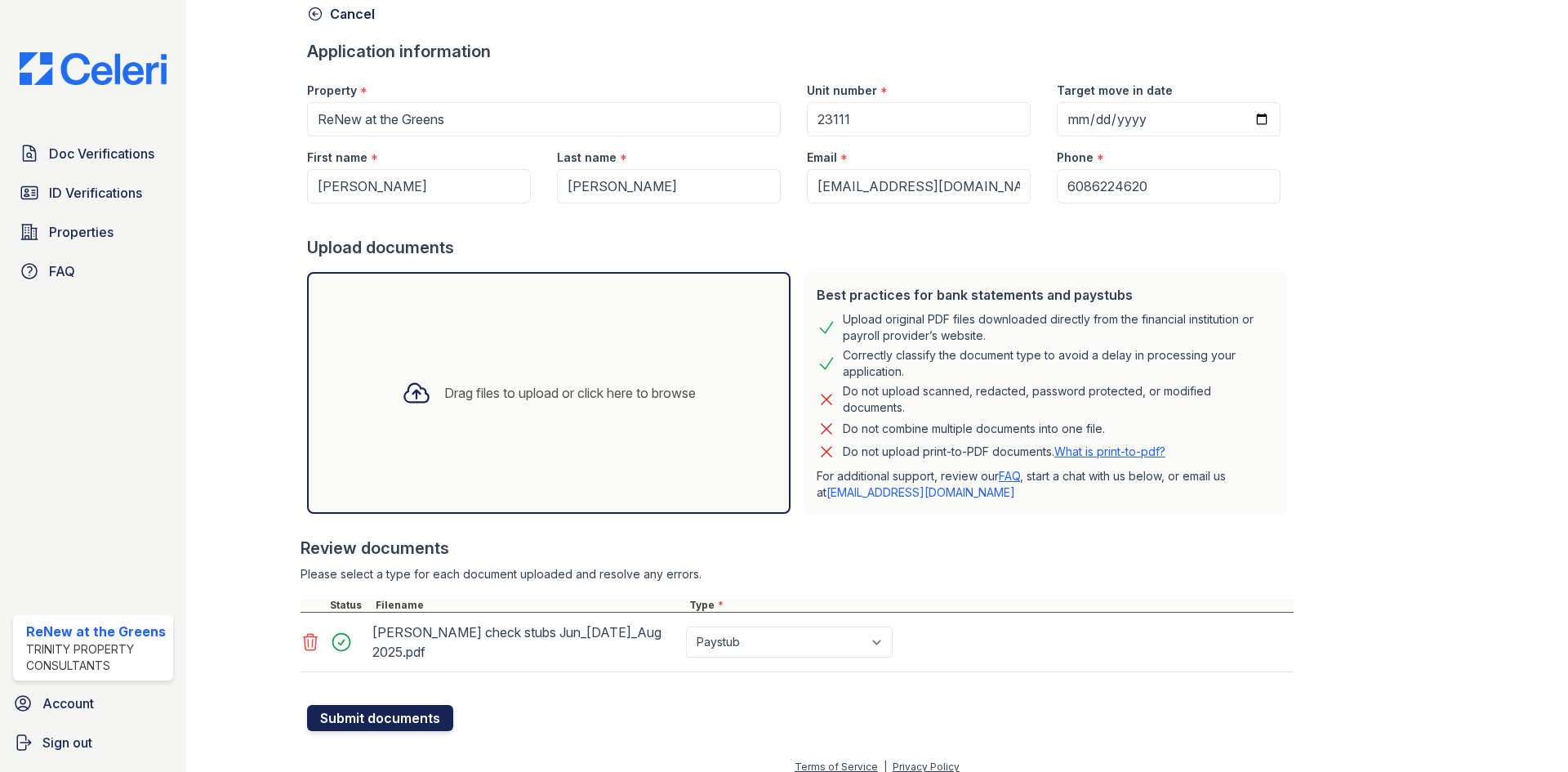
click at [411, 705] on button "Submit documents" at bounding box center [380, 718] width 146 height 26
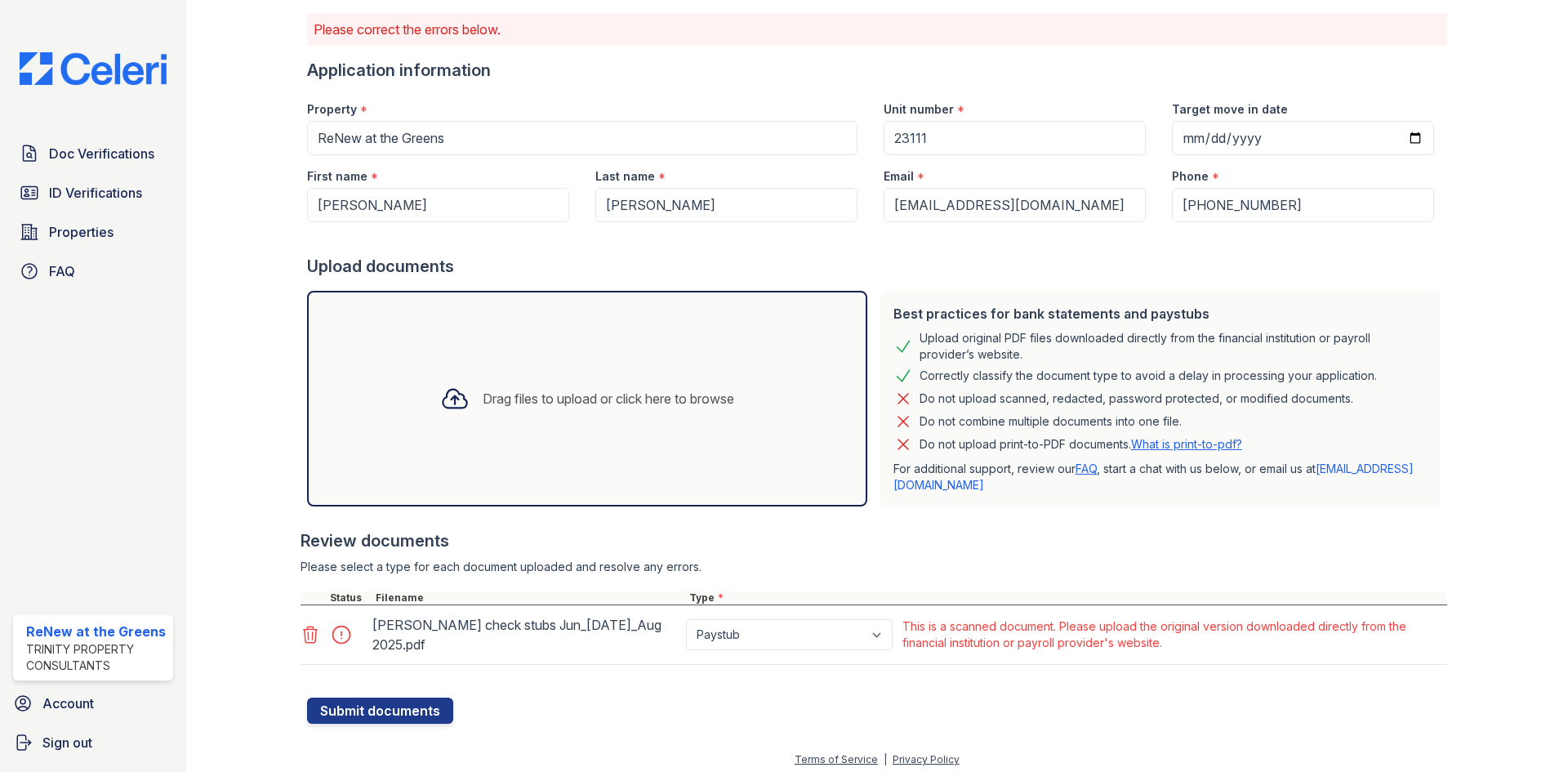
scroll to position [108, 0]
